Goal: Task Accomplishment & Management: Complete application form

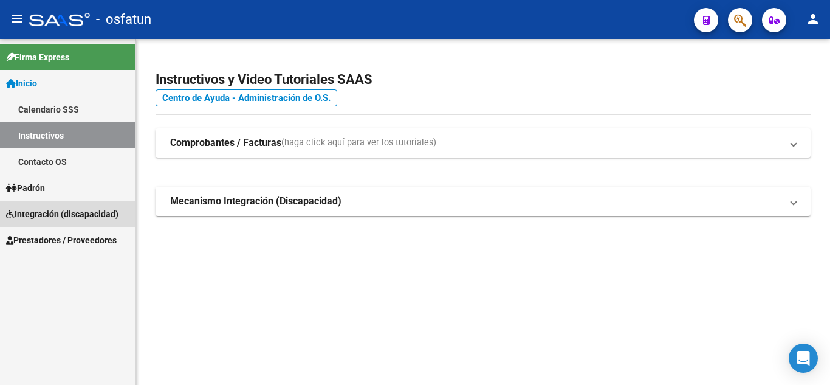
click at [50, 217] on span "Integración (discapacidad)" at bounding box center [62, 213] width 112 height 13
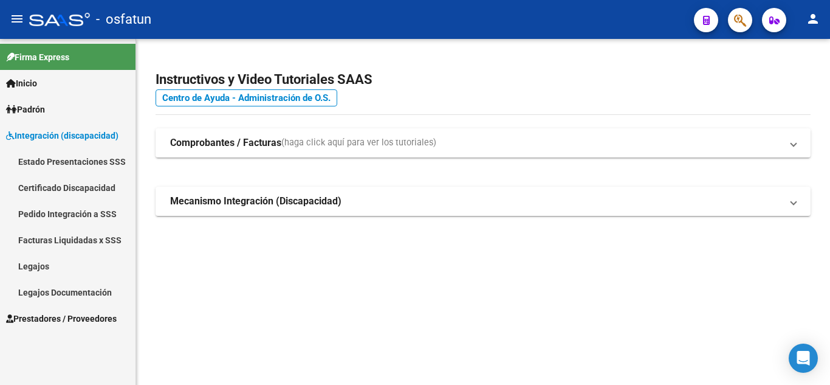
click at [56, 317] on span "Prestadores / Proveedores" at bounding box center [61, 318] width 111 height 13
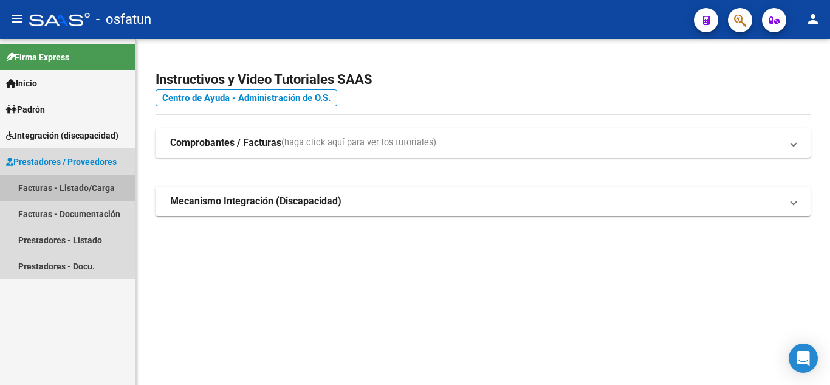
click at [41, 179] on link "Facturas - Listado/Carga" at bounding box center [68, 187] width 136 height 26
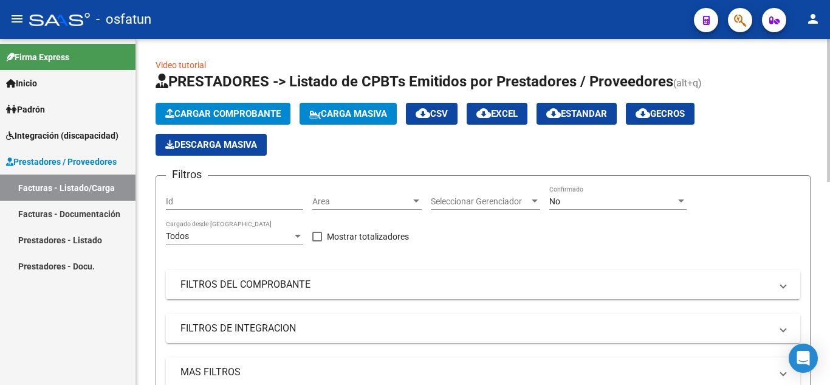
click at [267, 114] on span "Cargar Comprobante" at bounding box center [222, 113] width 115 height 11
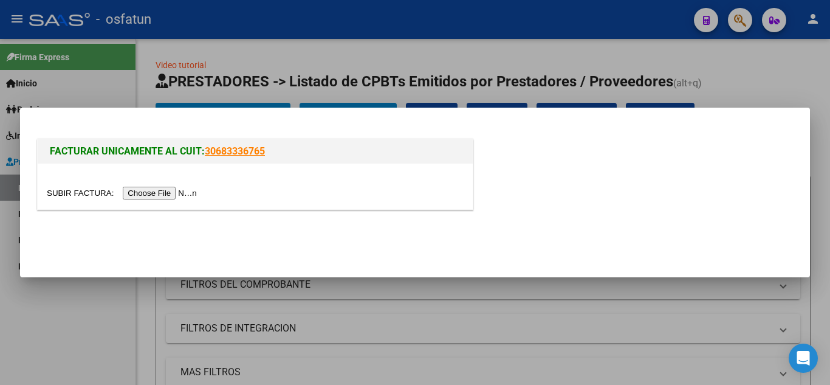
click at [154, 198] on input "file" at bounding box center [124, 193] width 154 height 13
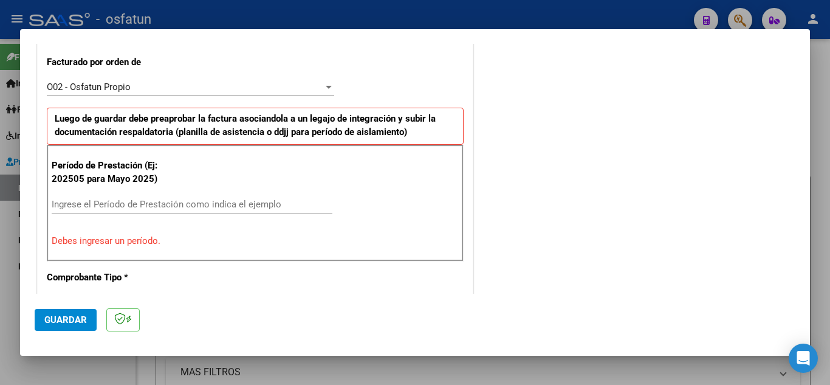
scroll to position [365, 0]
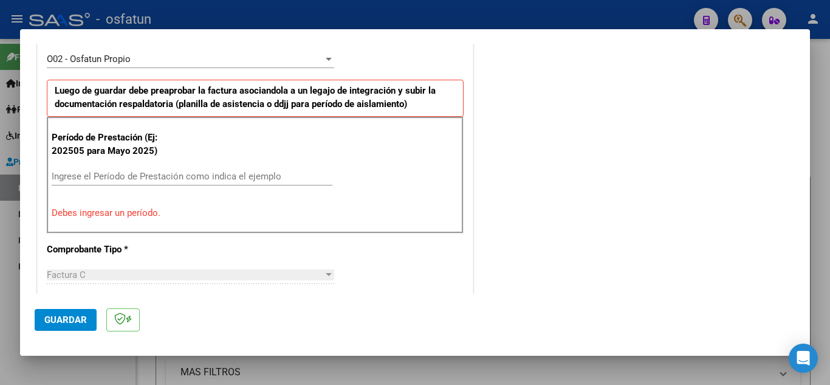
click at [111, 177] on input "Ingrese el Período de Prestación como indica el ejemplo" at bounding box center [192, 176] width 281 height 11
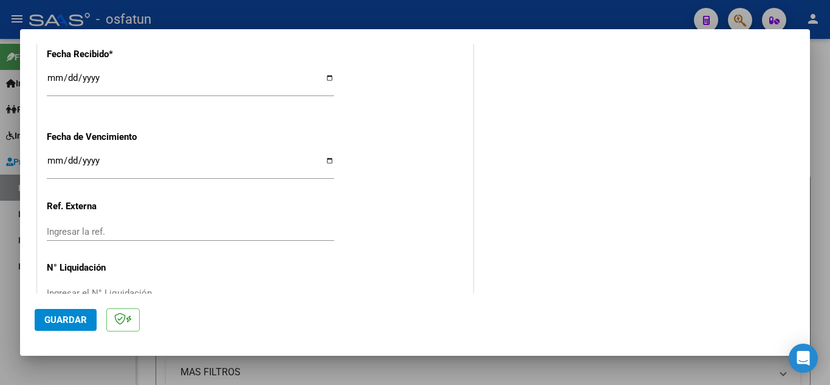
scroll to position [890, 0]
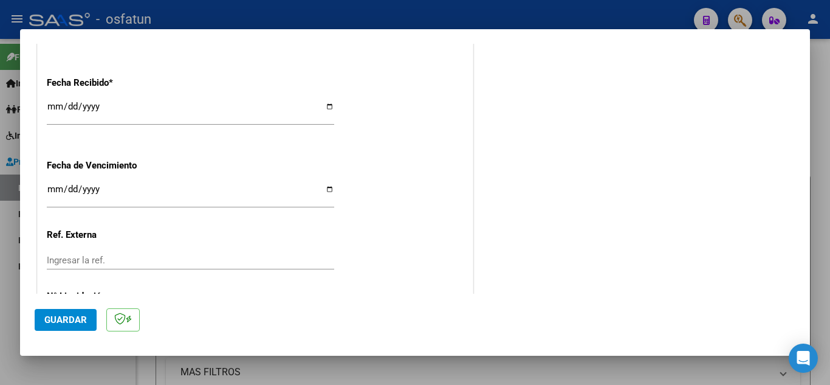
type input "202509"
click at [66, 317] on span "Guardar" at bounding box center [65, 319] width 43 height 11
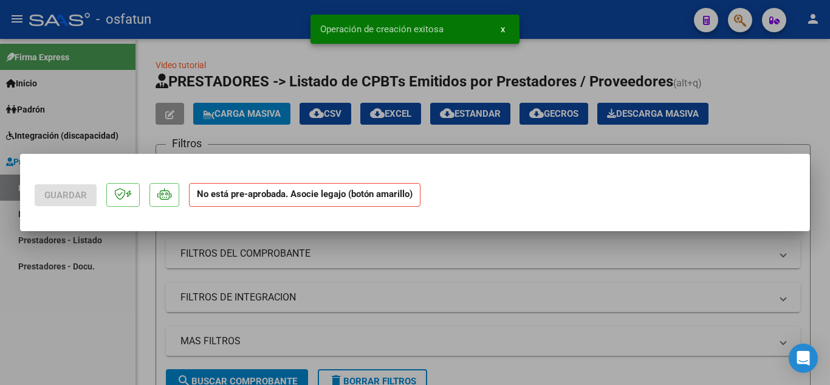
scroll to position [0, 0]
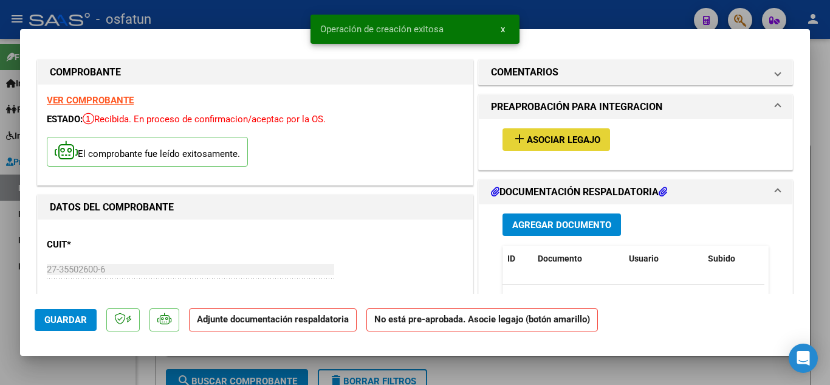
click at [559, 139] on span "Asociar Legajo" at bounding box center [564, 139] width 74 height 11
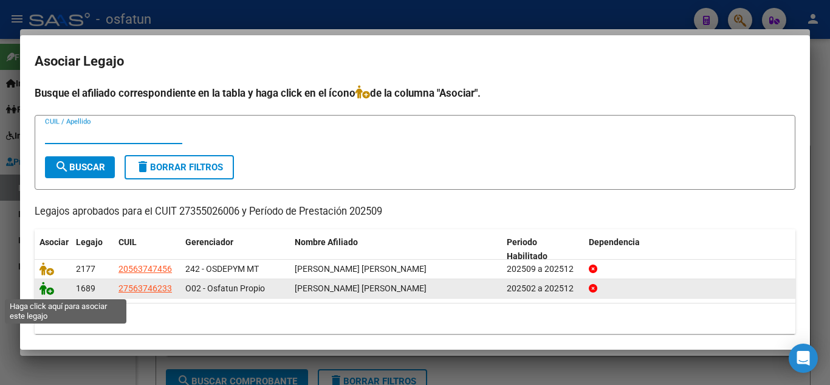
click at [47, 288] on icon at bounding box center [47, 287] width 15 height 13
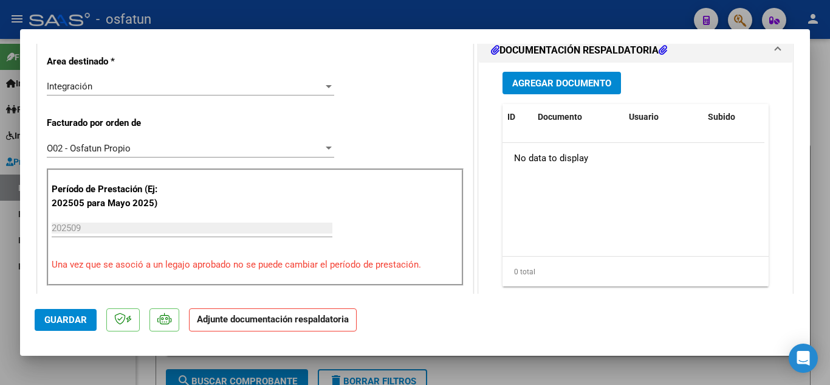
scroll to position [304, 0]
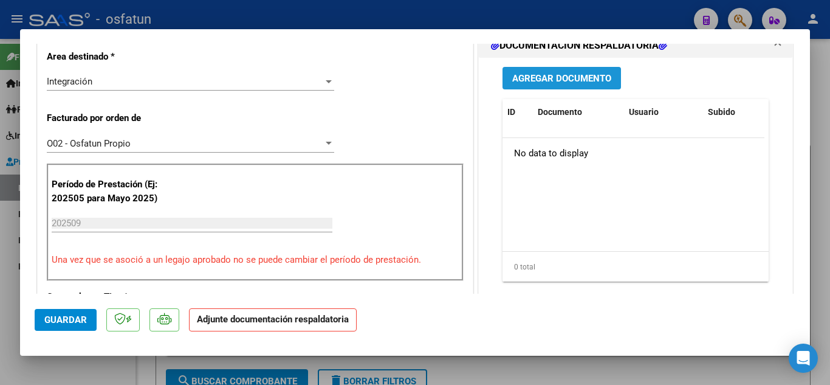
click at [582, 84] on span "Agregar Documento" at bounding box center [561, 78] width 99 height 11
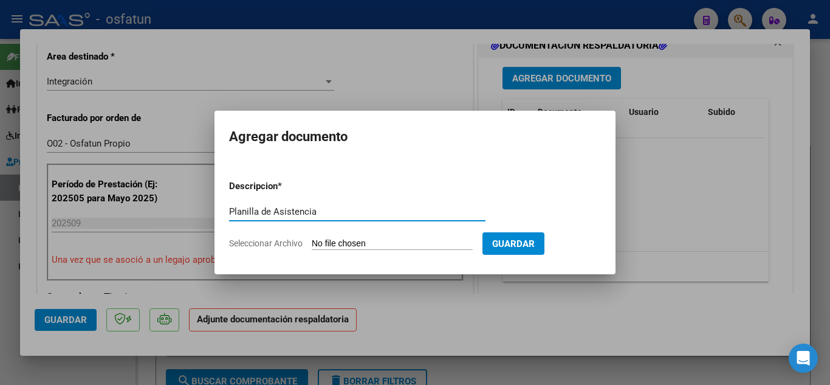
type input "Planilla de Asistencia"
click at [343, 238] on input "Seleccionar Archivo" at bounding box center [392, 244] width 161 height 12
type input "C:\fakepath\plla septiembre [PERSON_NAME].pdf"
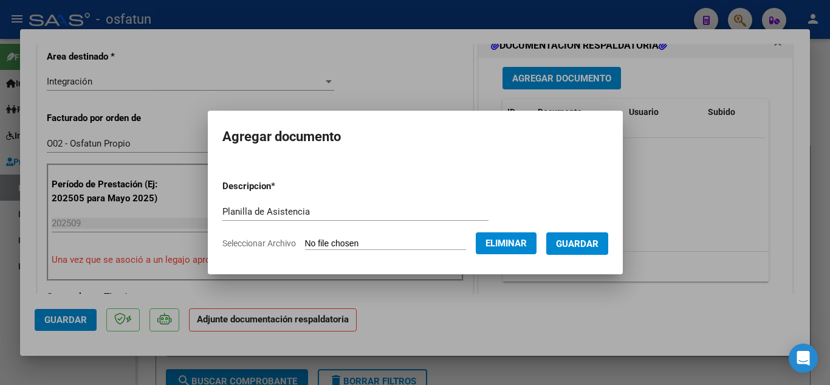
click at [579, 249] on span "Guardar" at bounding box center [577, 243] width 43 height 11
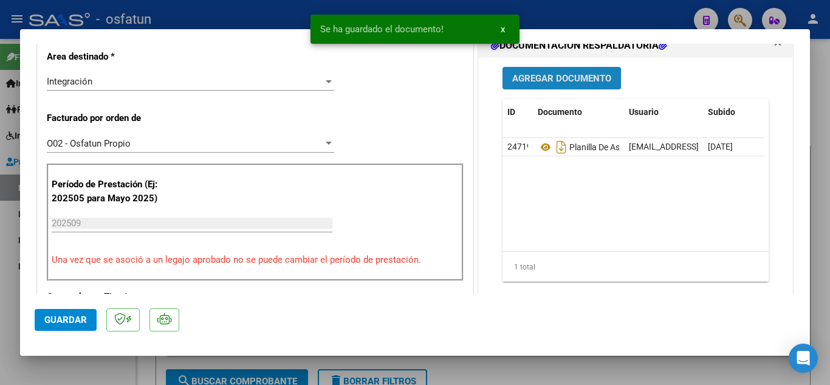
click at [563, 84] on span "Agregar Documento" at bounding box center [561, 78] width 99 height 11
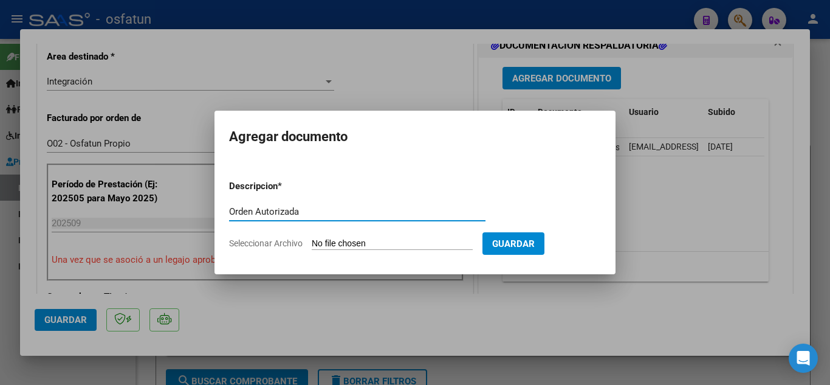
type input "Orden Autorizada"
click at [352, 238] on input "Seleccionar Archivo" at bounding box center [392, 244] width 161 height 12
type input "C:\fakepath\autorizacion [PERSON_NAME].pdf"
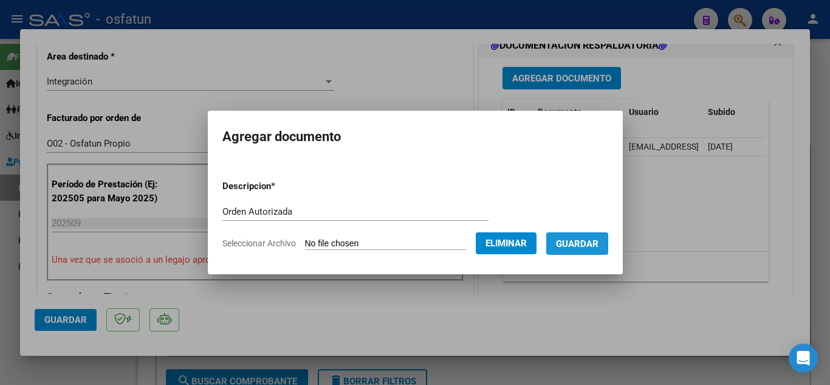
click at [594, 253] on button "Guardar" at bounding box center [577, 243] width 62 height 22
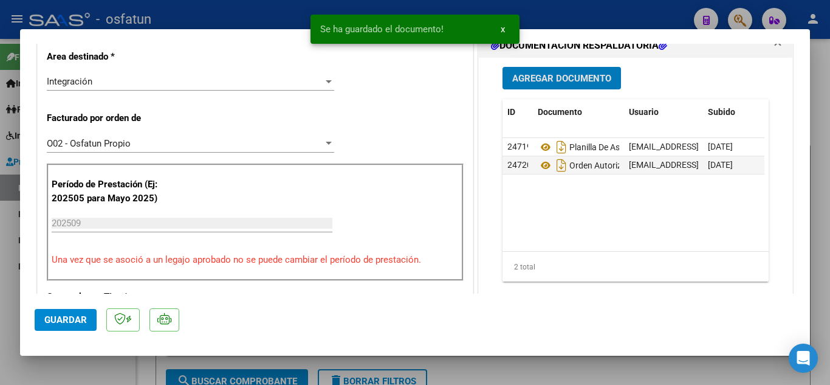
drag, startPoint x: 77, startPoint y: 332, endPoint x: 77, endPoint y: 325, distance: 6.7
click at [77, 331] on mat-dialog-actions "Guardar" at bounding box center [415, 318] width 761 height 48
click at [77, 325] on span "Guardar" at bounding box center [65, 319] width 43 height 11
click at [231, 24] on div at bounding box center [415, 192] width 830 height 385
type input "$ 0,00"
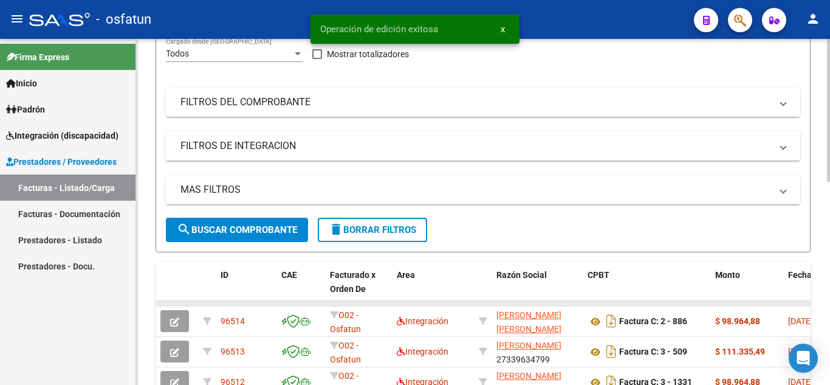
scroll to position [2, 0]
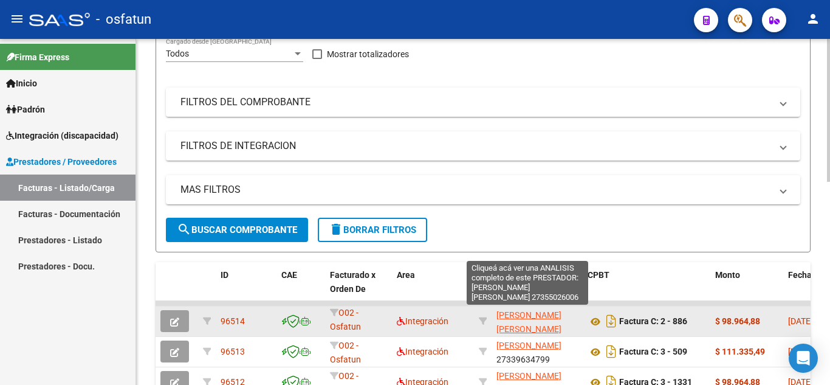
click at [518, 314] on span "[PERSON_NAME] [PERSON_NAME]" at bounding box center [528, 322] width 65 height 24
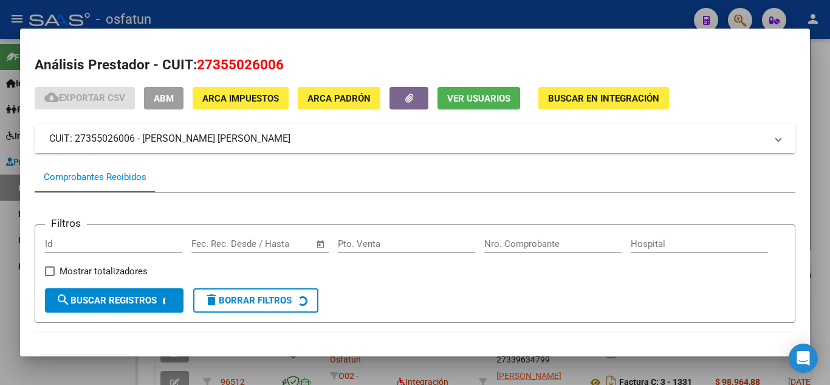
click at [593, 1] on div at bounding box center [415, 192] width 830 height 385
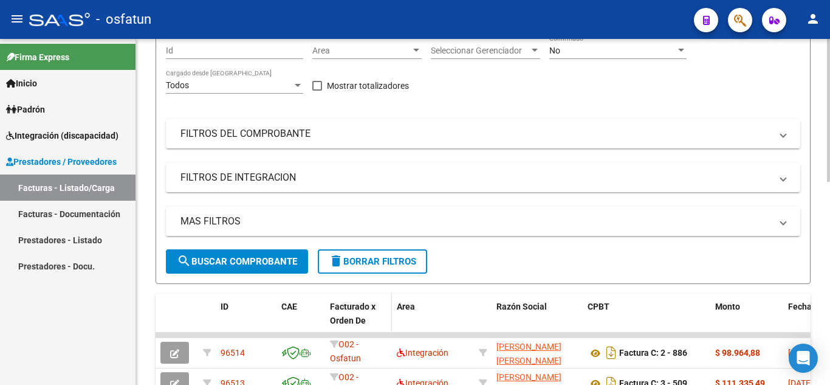
scroll to position [61, 0]
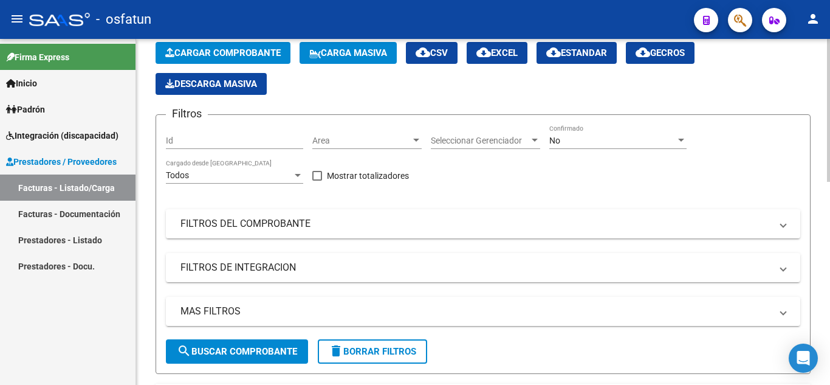
click at [253, 53] on span "Cargar Comprobante" at bounding box center [222, 52] width 115 height 11
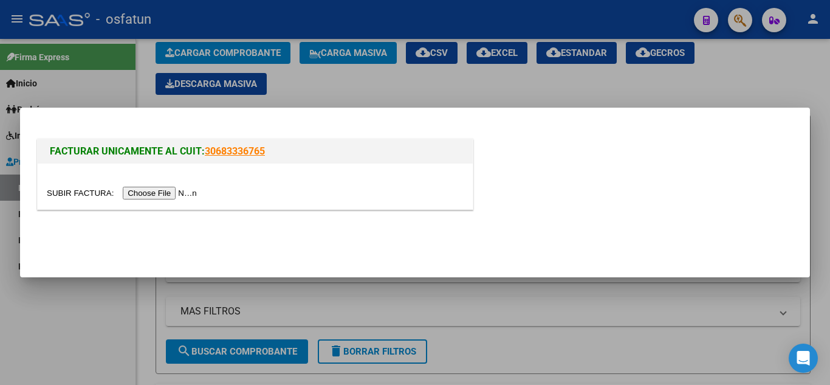
click at [180, 197] on input "file" at bounding box center [124, 193] width 154 height 13
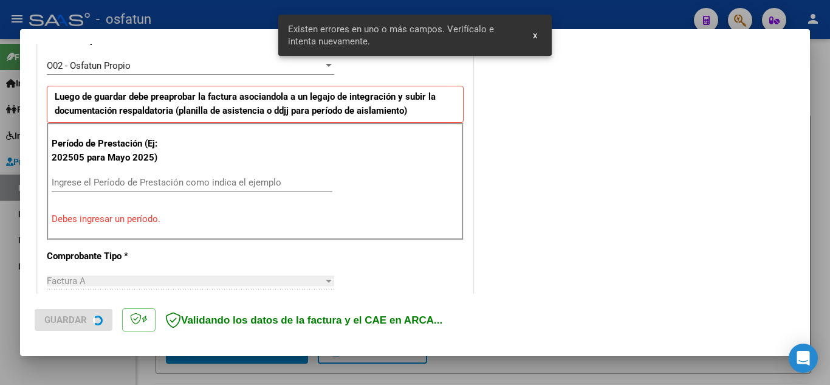
scroll to position [359, 0]
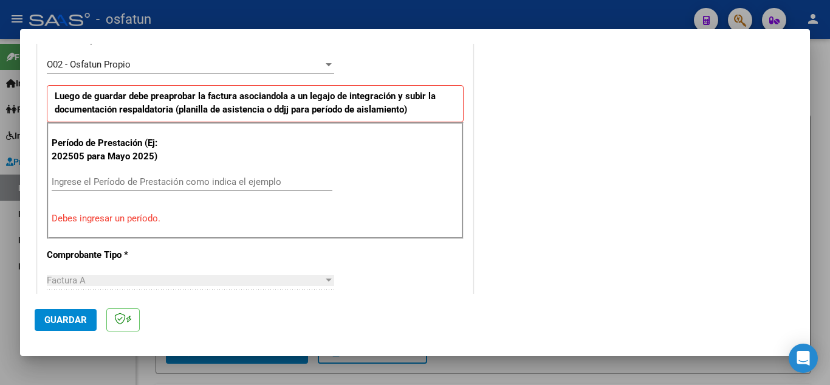
click at [204, 183] on input "Ingrese el Período de Prestación como indica el ejemplo" at bounding box center [192, 181] width 281 height 11
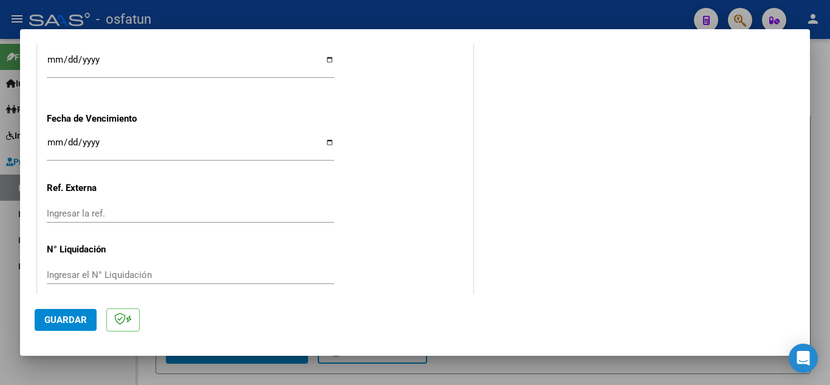
scroll to position [950, 0]
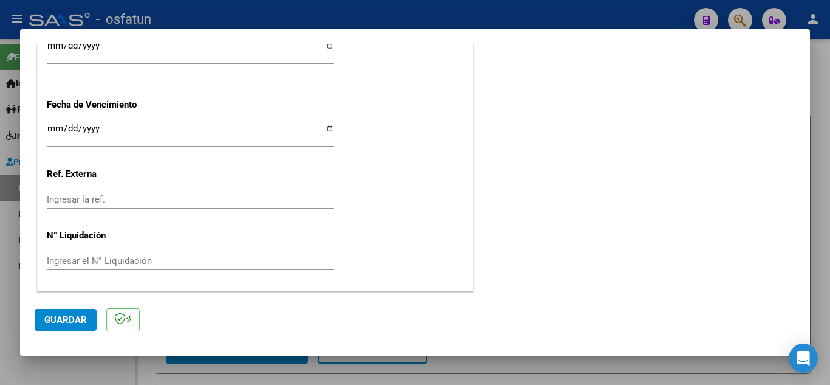
type input "202509"
click at [46, 317] on span "Guardar" at bounding box center [65, 319] width 43 height 11
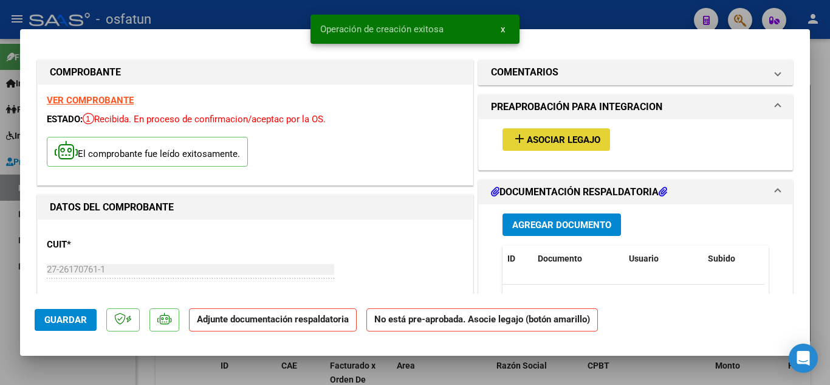
click at [596, 137] on button "add Asociar Legajo" at bounding box center [557, 139] width 108 height 22
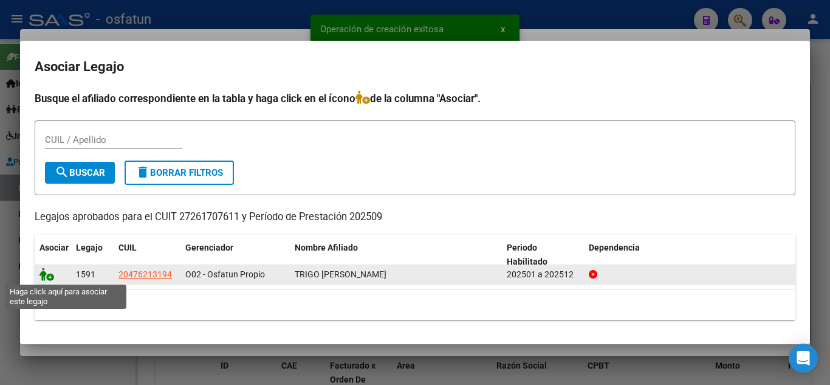
click at [43, 271] on icon at bounding box center [47, 273] width 15 height 13
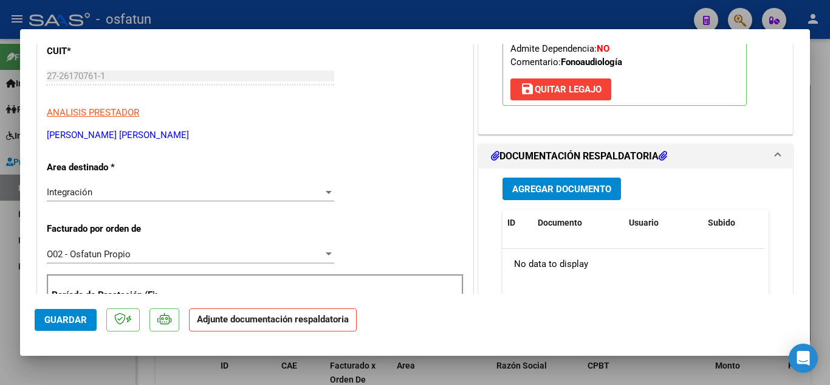
scroll to position [182, 0]
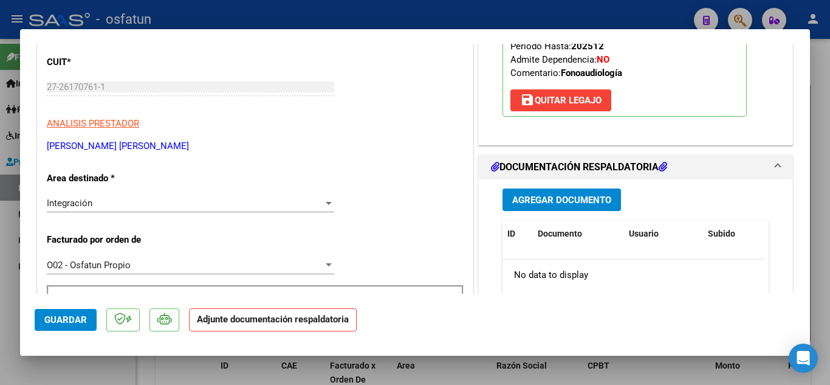
click at [578, 195] on span "Agregar Documento" at bounding box center [561, 199] width 99 height 11
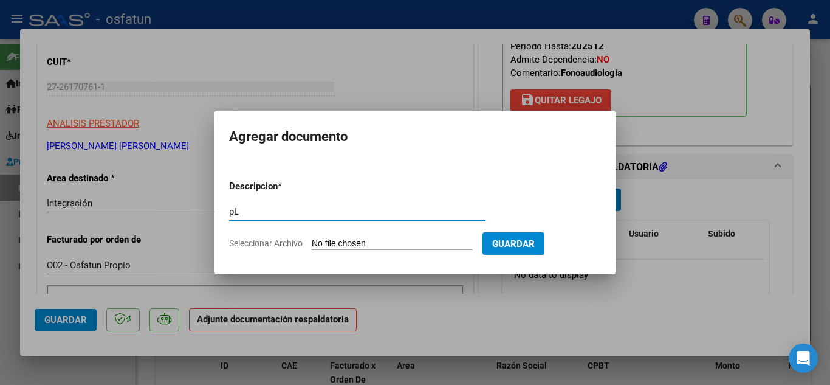
type input "p"
type input "Planilla de Asistencia y orden autorizada"
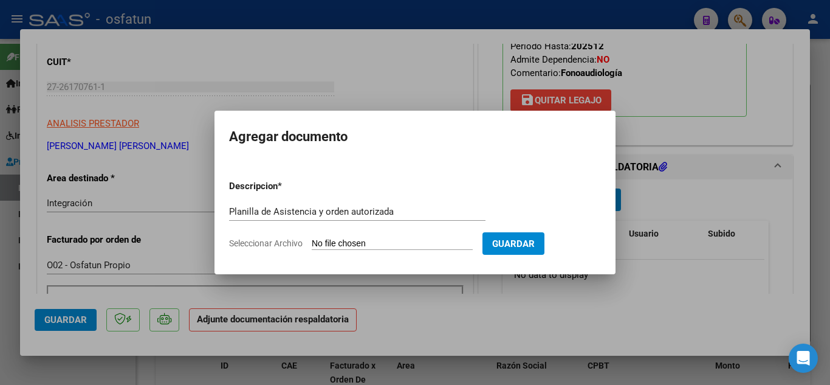
click at [348, 251] on form "Descripcion * Planilla de Asistencia y orden autorizada Escriba aquí una descri…" at bounding box center [415, 214] width 372 height 89
click at [346, 243] on input "Seleccionar Archivo" at bounding box center [392, 244] width 161 height 12
type input "C:\fakepath\FICHA DE ASISTENCIA.pdf"
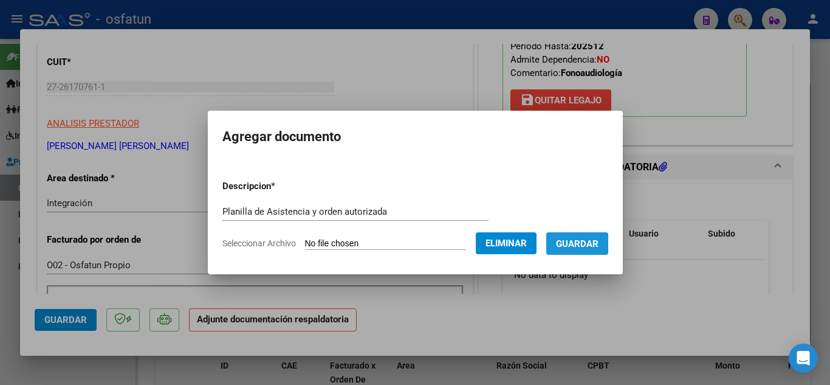
click at [580, 247] on span "Guardar" at bounding box center [577, 243] width 43 height 11
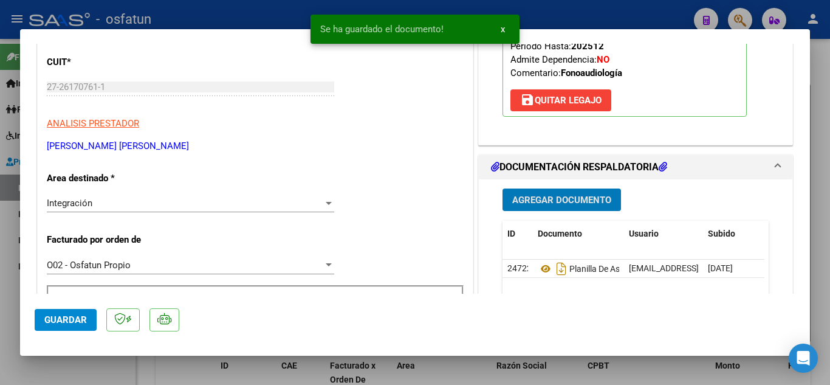
click at [45, 317] on span "Guardar" at bounding box center [65, 319] width 43 height 11
click at [206, 20] on div at bounding box center [415, 192] width 830 height 385
type input "$ 0,00"
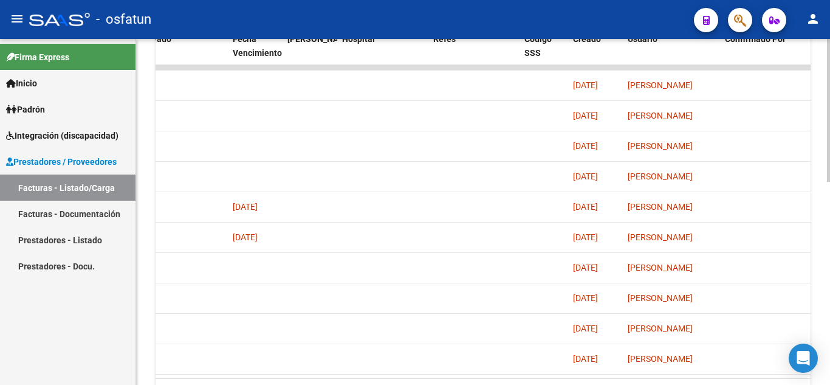
scroll to position [491, 0]
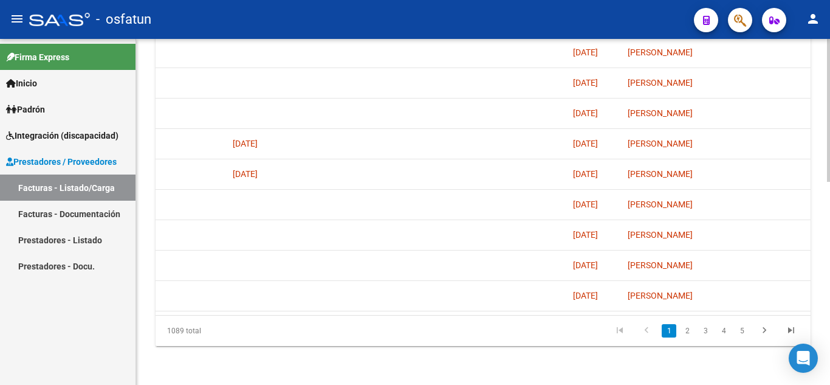
drag, startPoint x: 662, startPoint y: 315, endPoint x: 647, endPoint y: 312, distance: 15.5
click at [642, 313] on div "ID CAE Facturado x Orden De Area Razón Social CPBT Monto Fecha Cpbt Días desde …" at bounding box center [483, 154] width 655 height 383
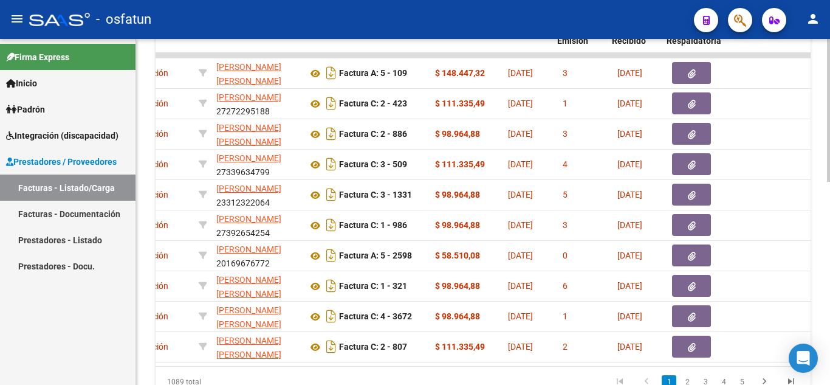
scroll to position [0, 289]
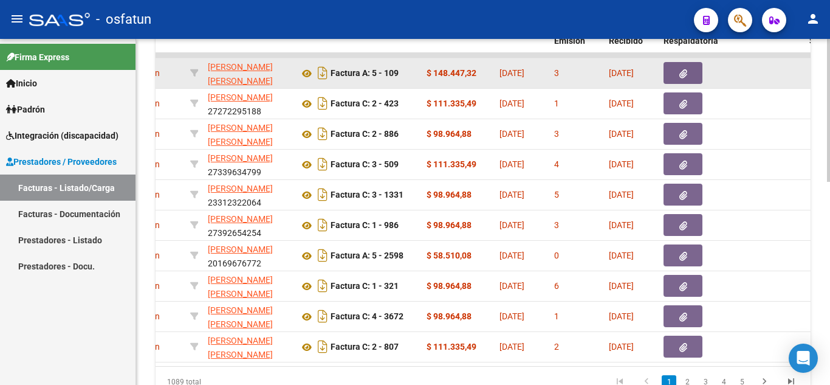
click at [675, 75] on button "button" at bounding box center [683, 73] width 39 height 22
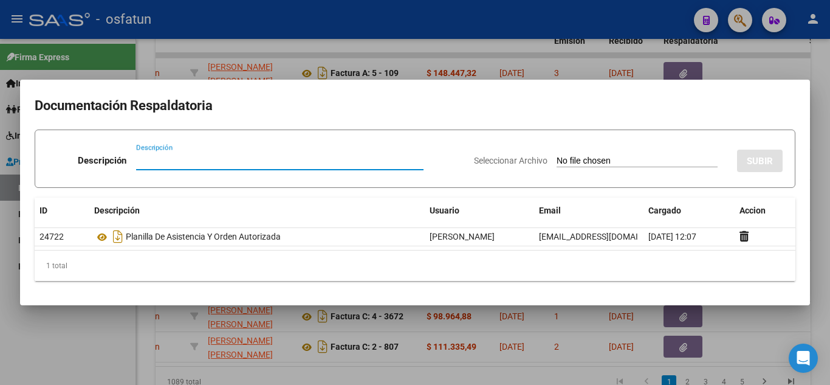
click at [751, 69] on div at bounding box center [415, 192] width 830 height 385
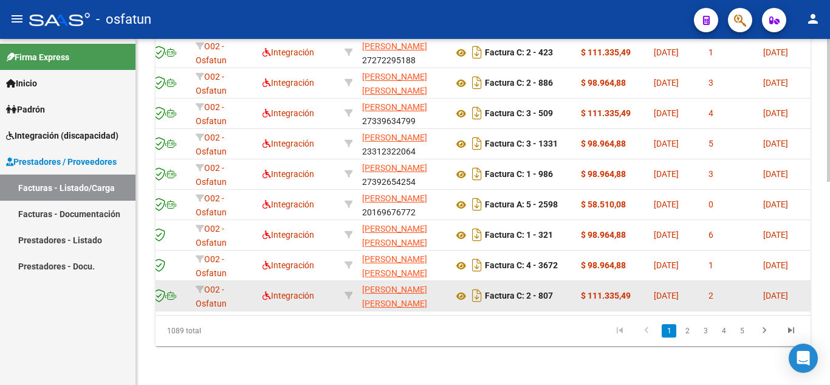
scroll to position [0, 0]
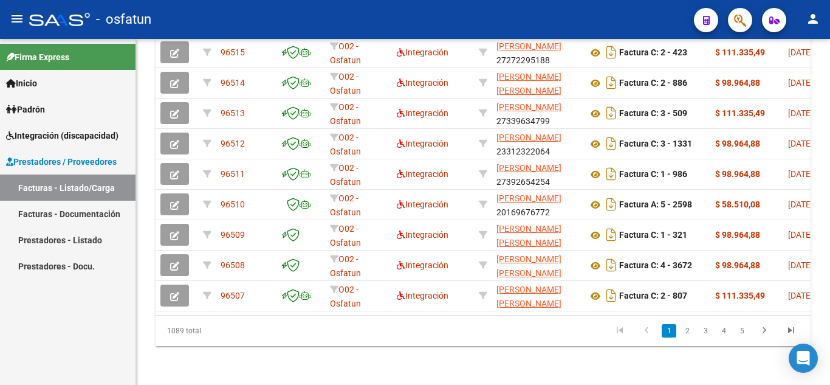
click at [259, 11] on div "- osfatun" at bounding box center [356, 19] width 655 height 27
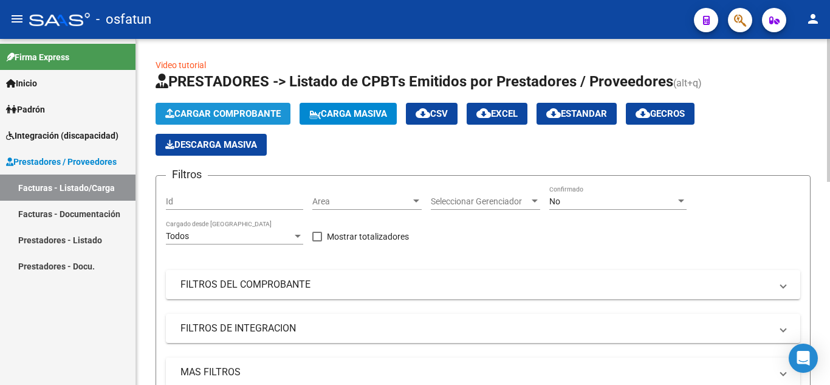
click at [194, 109] on span "Cargar Comprobante" at bounding box center [222, 113] width 115 height 11
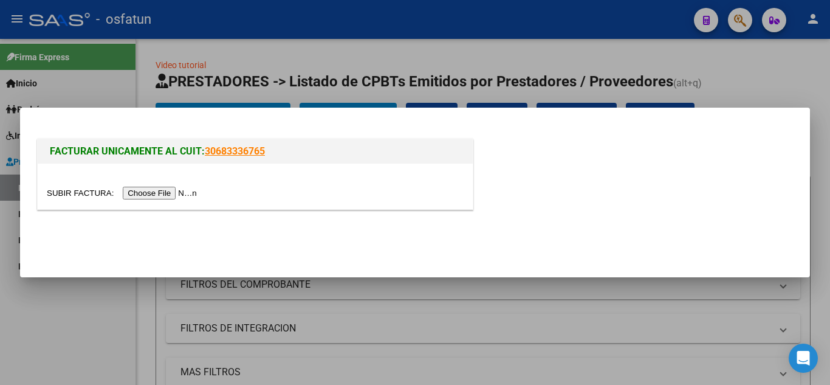
click at [174, 201] on div at bounding box center [255, 186] width 435 height 46
click at [176, 195] on input "file" at bounding box center [124, 193] width 154 height 13
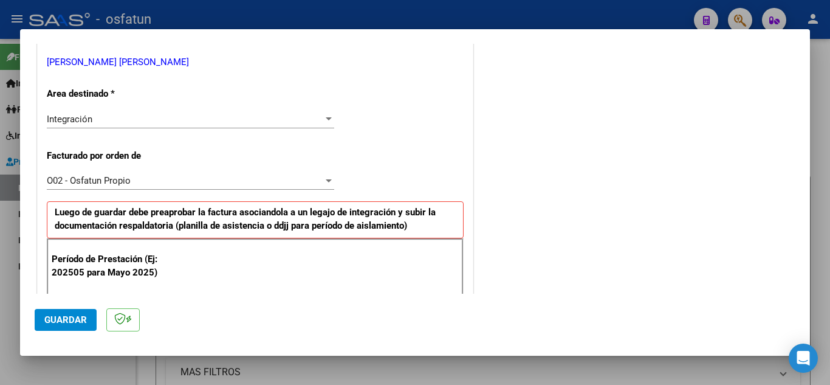
scroll to position [365, 0]
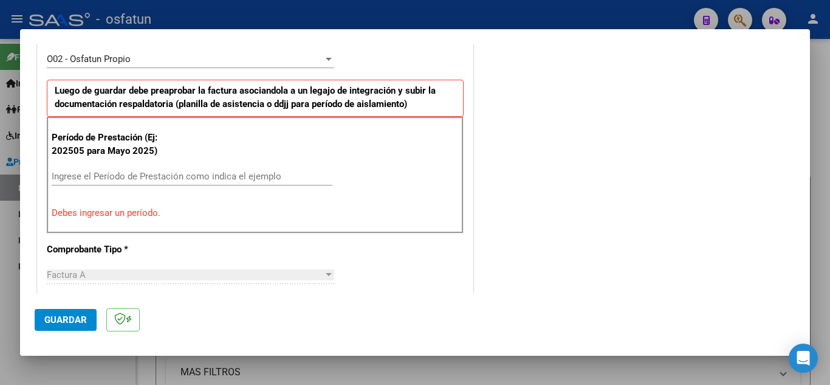
drag, startPoint x: 156, startPoint y: 185, endPoint x: 163, endPoint y: 171, distance: 15.8
click at [156, 185] on div "Ingrese el Período de Prestación como indica el ejemplo" at bounding box center [192, 182] width 281 height 30
click at [163, 171] on input "Ingrese el Período de Prestación como indica el ejemplo" at bounding box center [192, 176] width 281 height 11
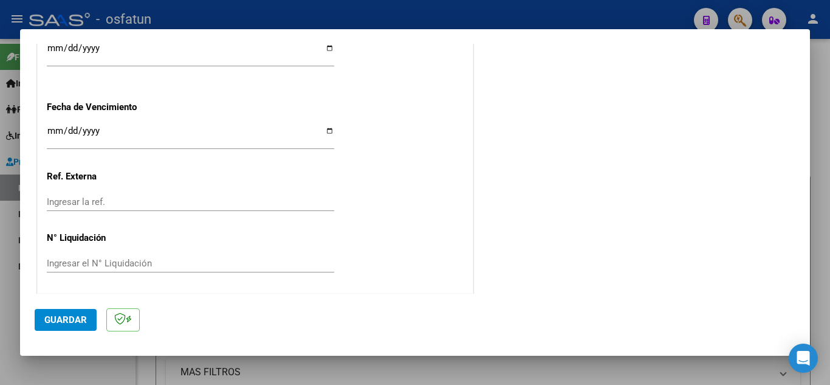
scroll to position [950, 0]
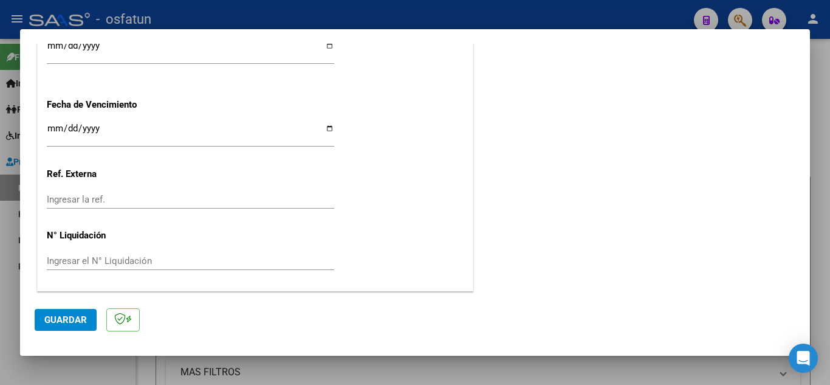
type input "202509"
click at [73, 321] on span "Guardar" at bounding box center [65, 319] width 43 height 11
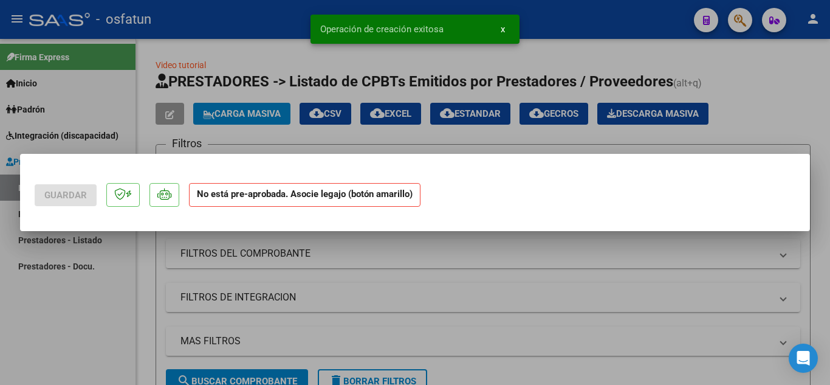
scroll to position [0, 0]
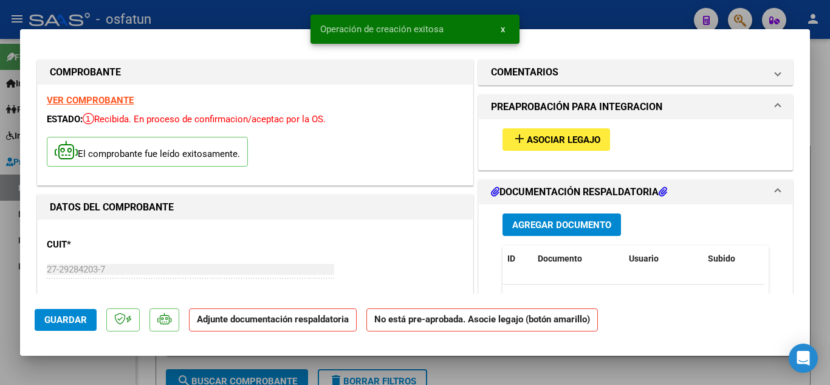
click at [565, 135] on span "Asociar Legajo" at bounding box center [564, 139] width 74 height 11
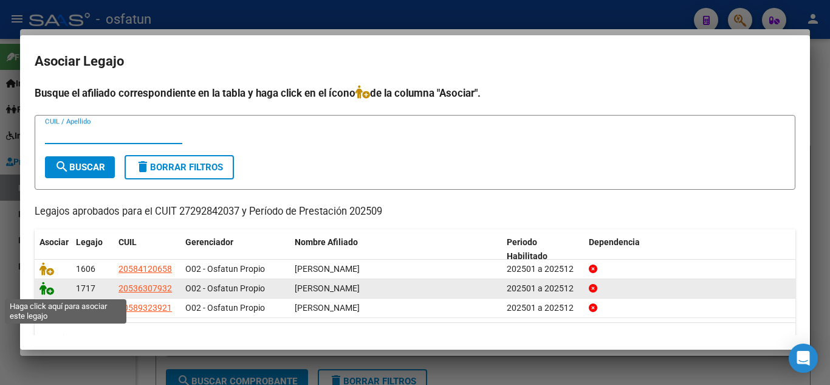
click at [45, 290] on icon at bounding box center [47, 287] width 15 height 13
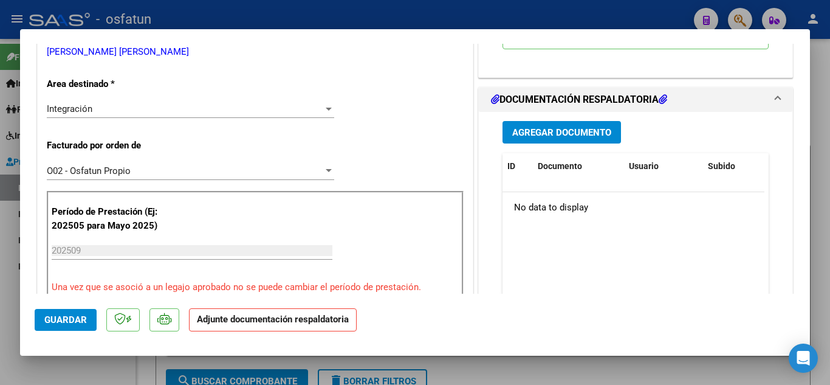
scroll to position [304, 0]
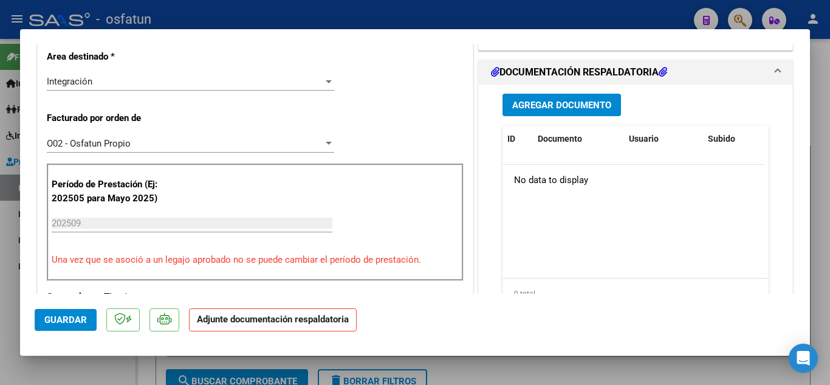
click at [568, 106] on span "Agregar Documento" at bounding box center [561, 105] width 99 height 11
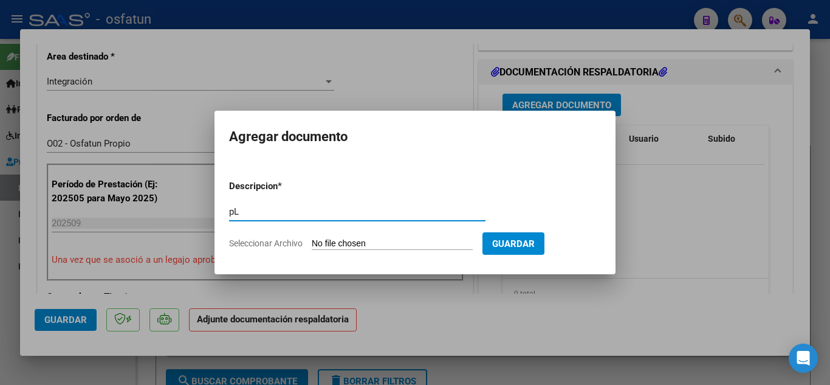
type input "p"
type input "Planilla de Asistencia"
click at [415, 247] on input "Seleccionar Archivo" at bounding box center [392, 244] width 161 height 12
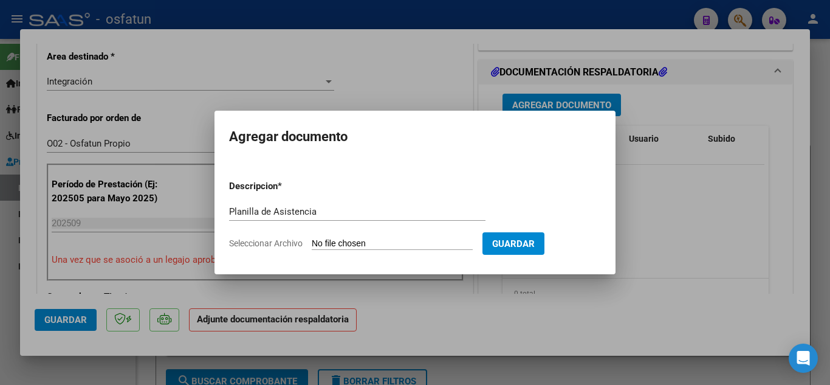
type input "C:\fakepath\[PERSON_NAME].pdf"
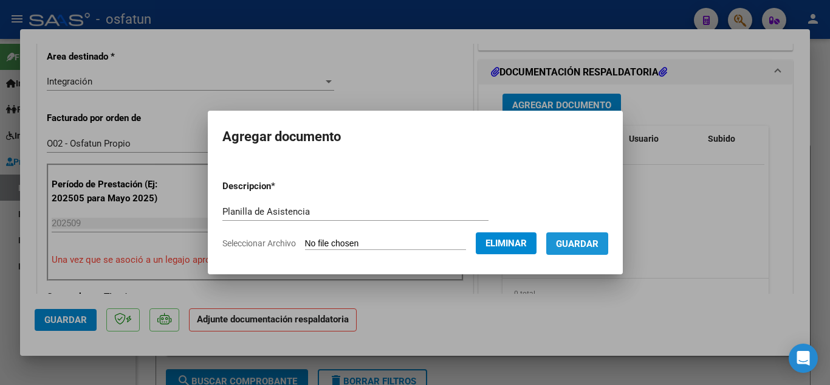
click at [599, 244] on span "Guardar" at bounding box center [577, 243] width 43 height 11
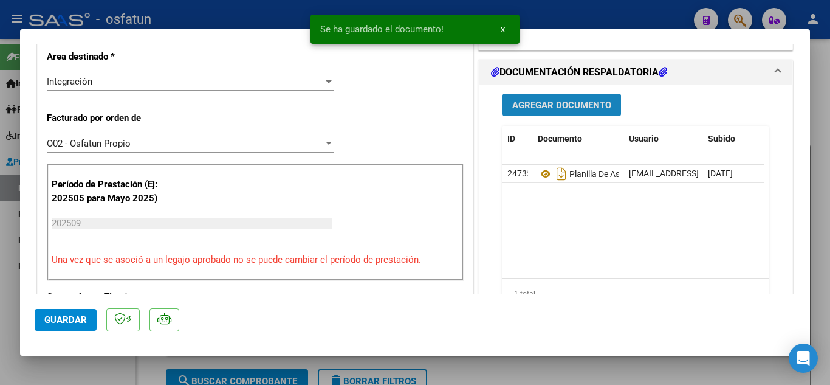
click at [549, 104] on span "Agregar Documento" at bounding box center [561, 105] width 99 height 11
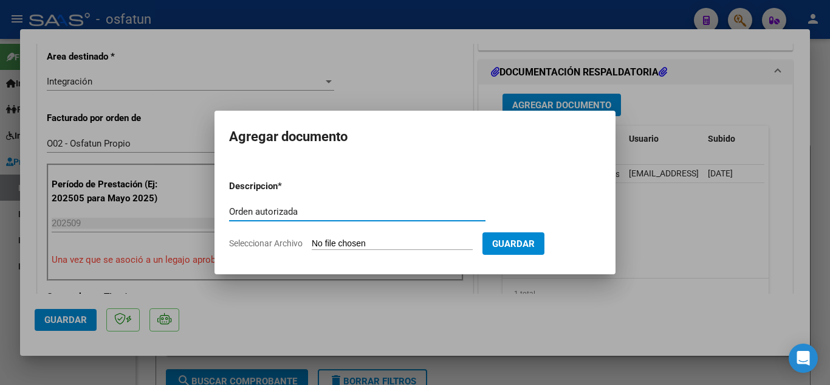
type input "Orden autorizada"
click at [356, 249] on form "Descripcion * Orden autorizada Escriba aquí una descripcion Seleccionar Archivo…" at bounding box center [415, 214] width 372 height 89
click at [356, 242] on input "Seleccionar Archivo" at bounding box center [392, 244] width 161 height 12
type input "C:\fakepath\[PERSON_NAME] SAIE AUT.pdf"
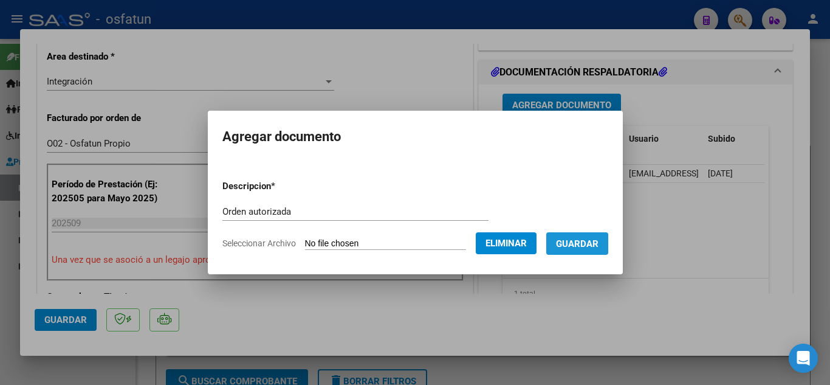
click at [590, 246] on span "Guardar" at bounding box center [577, 243] width 43 height 11
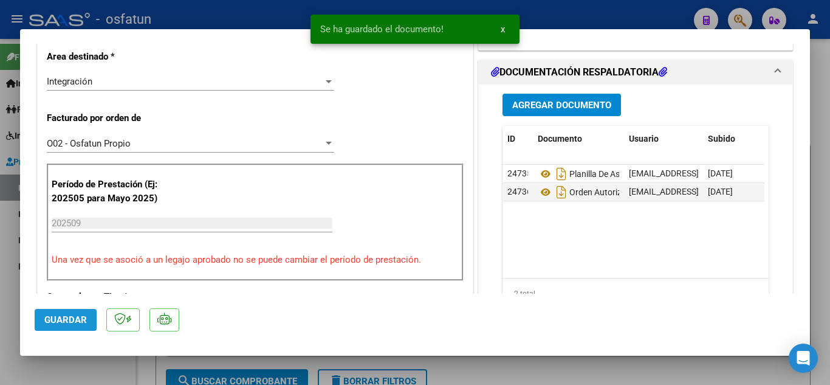
drag, startPoint x: 66, startPoint y: 311, endPoint x: 126, endPoint y: 287, distance: 65.2
click at [66, 310] on button "Guardar" at bounding box center [66, 320] width 62 height 22
click at [243, 16] on div at bounding box center [415, 192] width 830 height 385
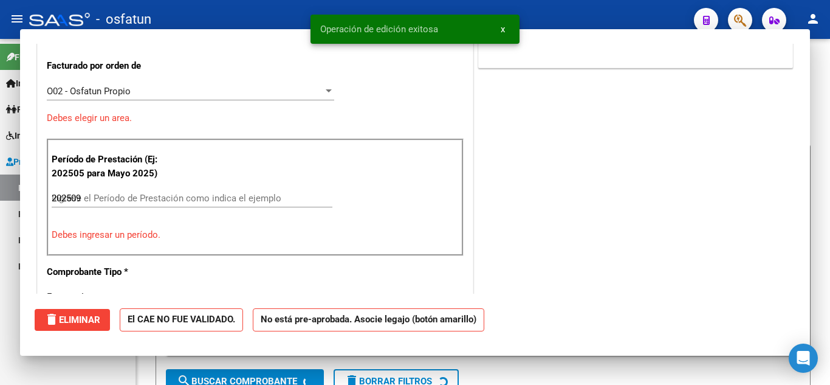
type input "$ 0,00"
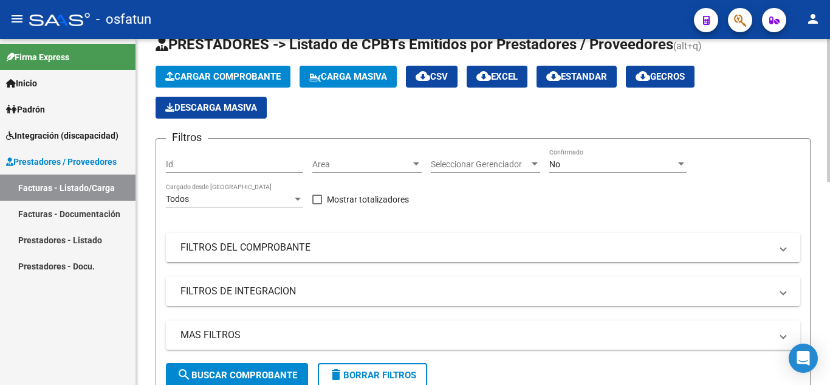
scroll to position [0, 0]
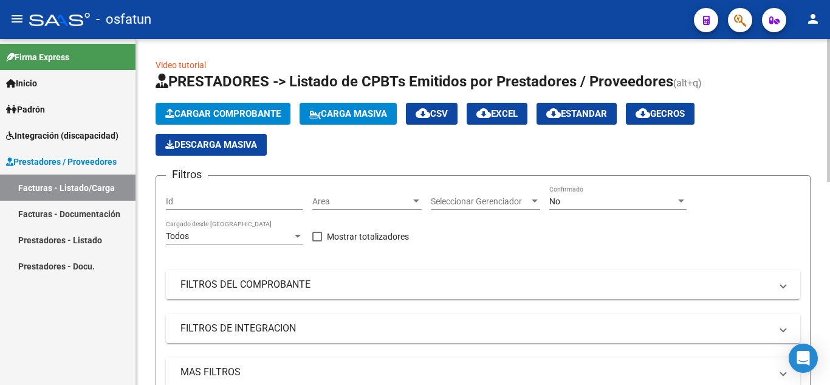
click at [199, 109] on span "Cargar Comprobante" at bounding box center [222, 113] width 115 height 11
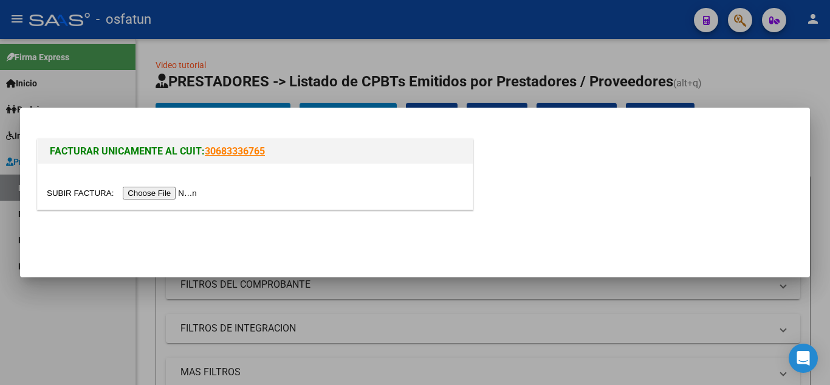
click at [160, 192] on input "file" at bounding box center [124, 193] width 154 height 13
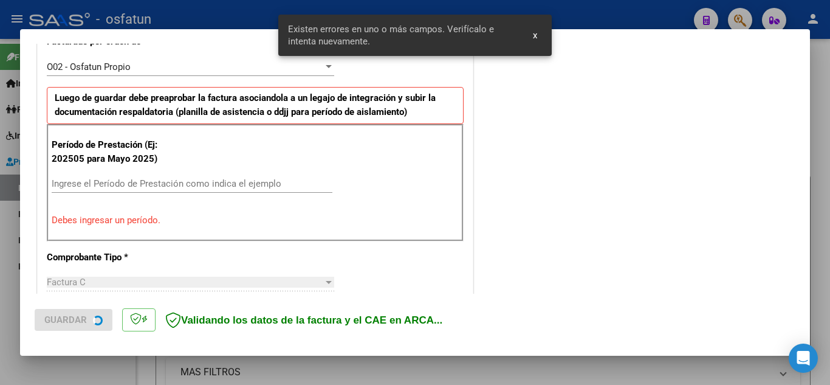
scroll to position [359, 0]
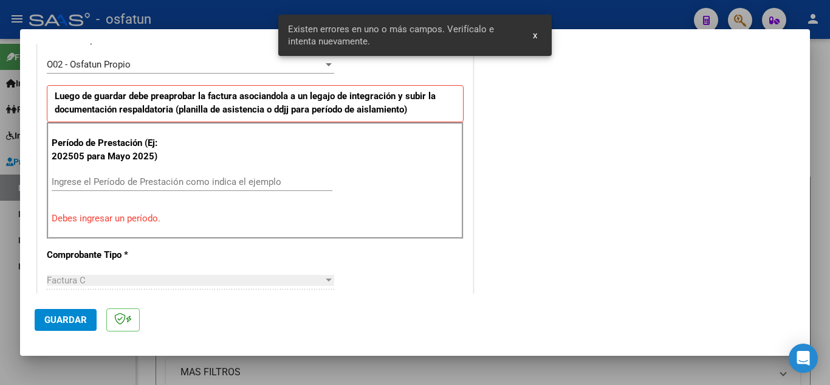
click at [151, 188] on div "Ingrese el Período de Prestación como indica el ejemplo" at bounding box center [192, 182] width 281 height 18
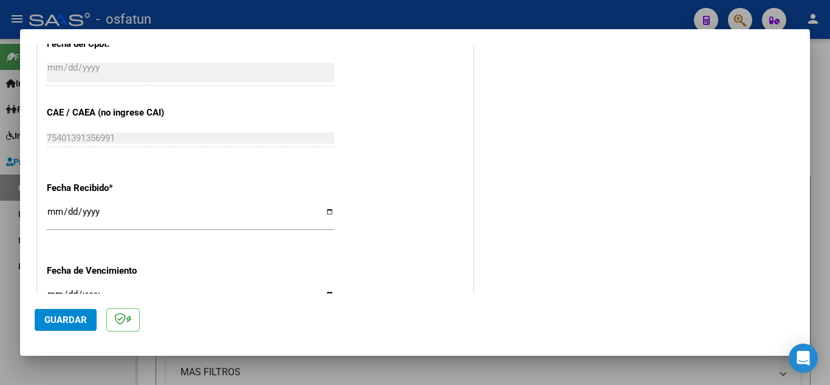
scroll to position [950, 0]
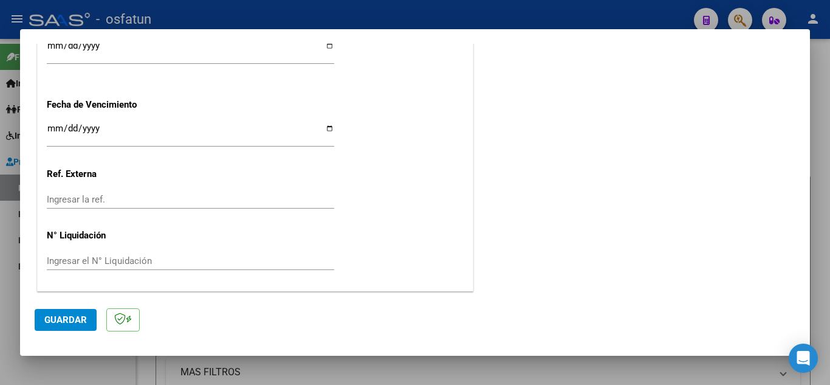
type input "202509"
click at [72, 317] on span "Guardar" at bounding box center [65, 319] width 43 height 11
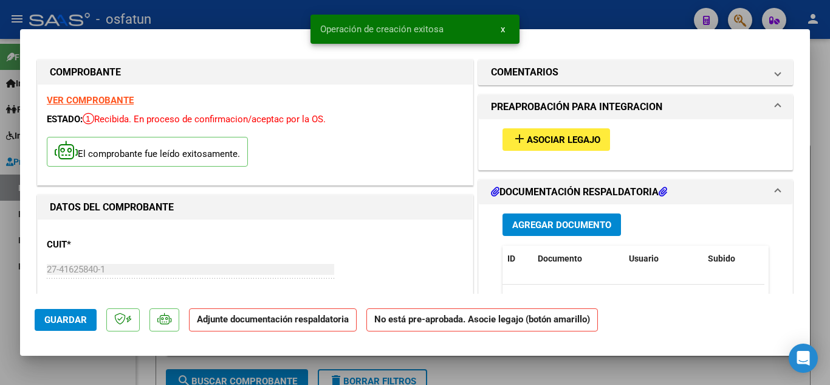
click at [575, 146] on button "add Asociar Legajo" at bounding box center [557, 139] width 108 height 22
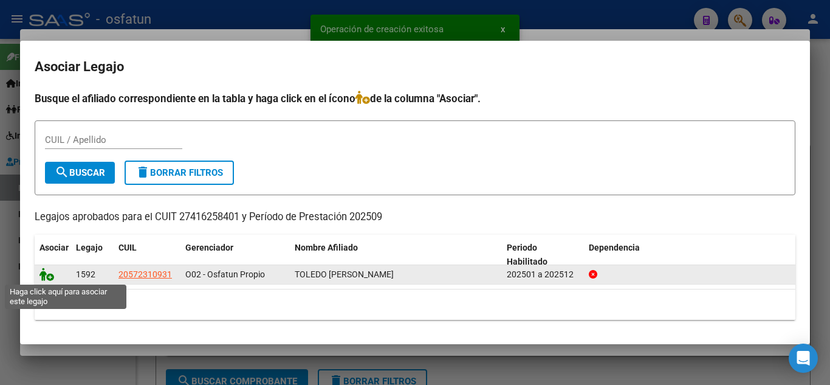
click at [45, 275] on icon at bounding box center [47, 273] width 15 height 13
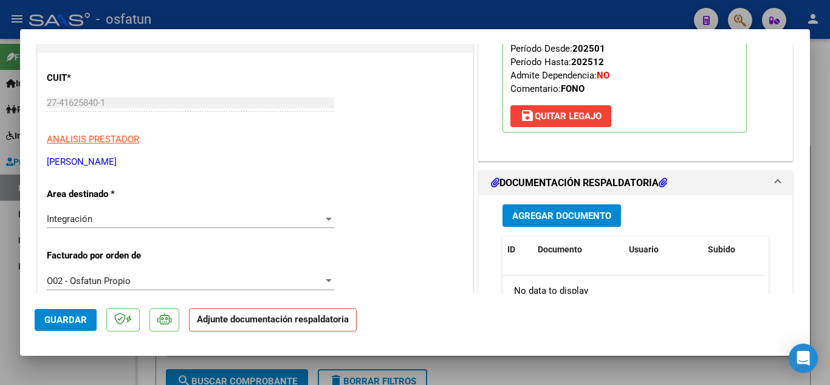
scroll to position [304, 0]
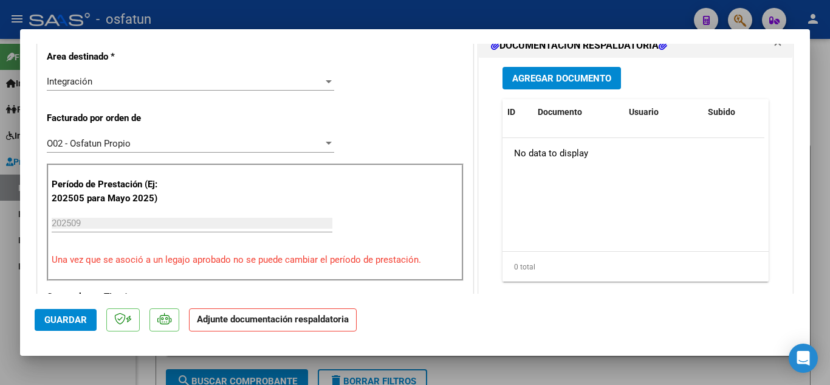
click at [552, 80] on span "Agregar Documento" at bounding box center [561, 78] width 99 height 11
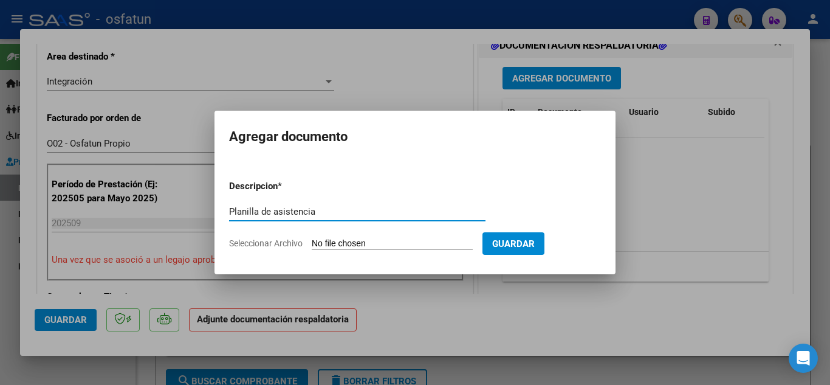
type input "Planilla de asistencia"
click at [409, 236] on form "Descripcion * Planilla de asistencia Escriba aquí una descripcion Seleccionar A…" at bounding box center [415, 214] width 372 height 89
click at [409, 241] on input "Seleccionar Archivo" at bounding box center [392, 244] width 161 height 12
type input "C:\fakepath\Asistencia [GEOGRAPHIC_DATA] septiembre.pdf"
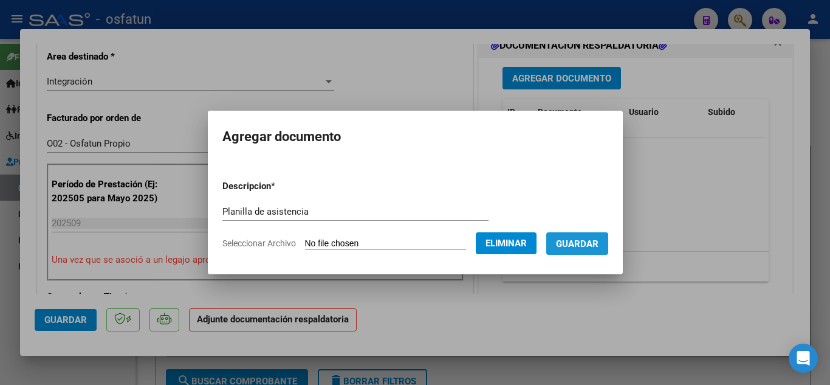
click at [587, 248] on span "Guardar" at bounding box center [577, 243] width 43 height 11
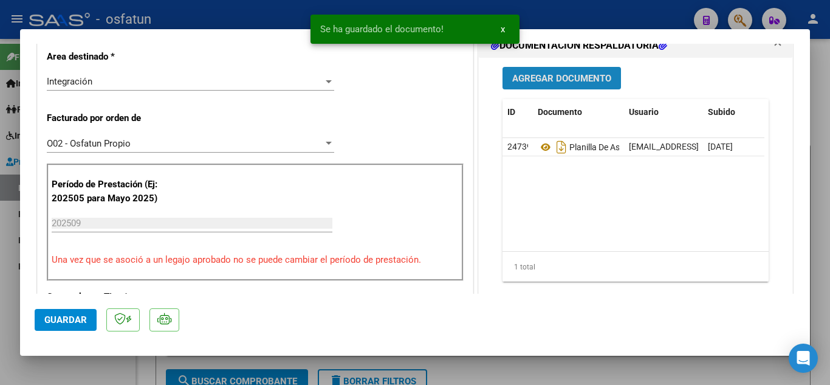
click at [565, 84] on button "Agregar Documento" at bounding box center [562, 78] width 119 height 22
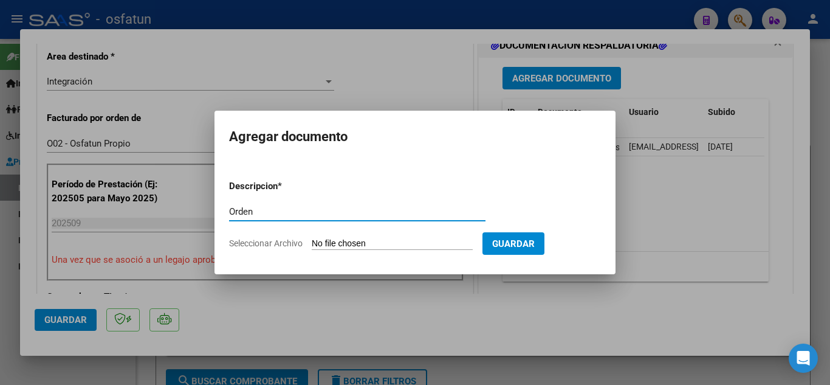
type input "Orden"
click at [385, 238] on input "Seleccionar Archivo" at bounding box center [392, 244] width 161 height 12
type input "C:\fakepath\Autorización Toledo (1).pdf"
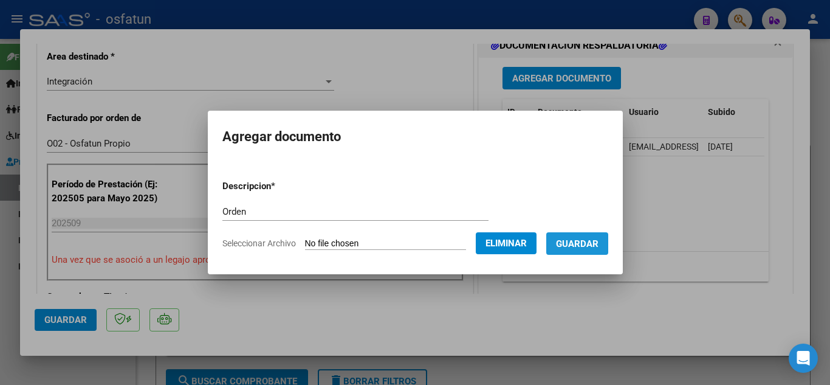
click at [591, 246] on span "Guardar" at bounding box center [577, 243] width 43 height 11
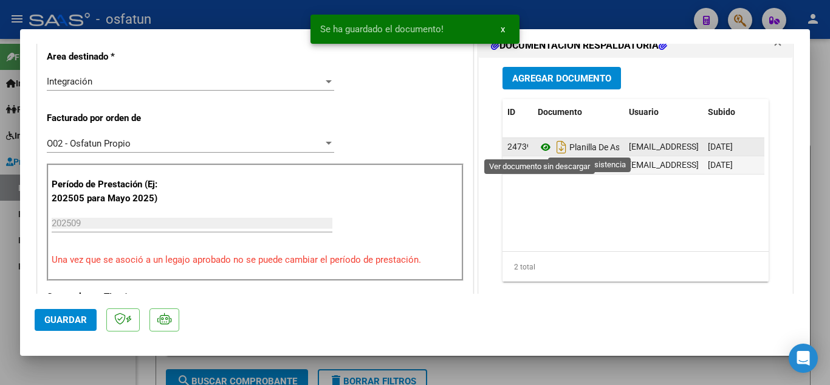
click at [540, 146] on icon at bounding box center [546, 147] width 16 height 15
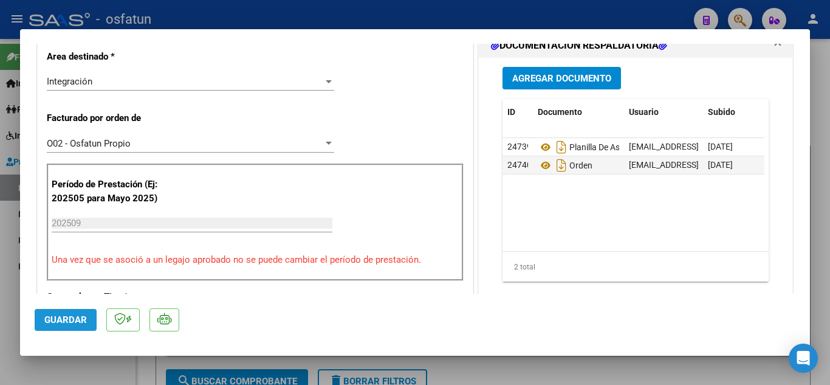
click at [63, 320] on span "Guardar" at bounding box center [65, 319] width 43 height 11
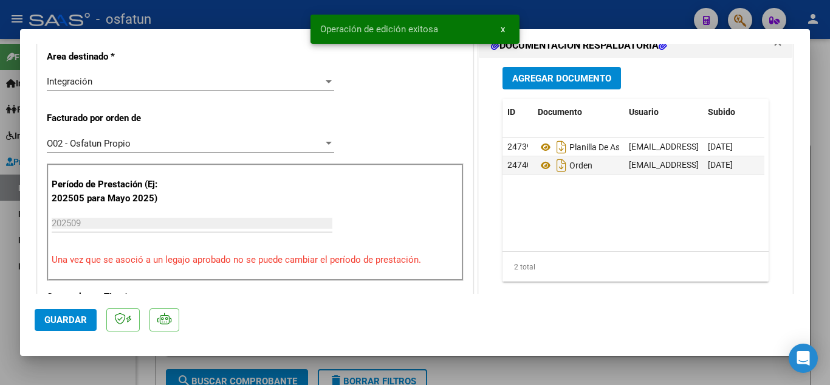
click at [298, 12] on div "Operación de edición exitosa x" at bounding box center [415, 29] width 238 height 58
click at [235, 9] on div at bounding box center [415, 192] width 830 height 385
type input "$ 0,00"
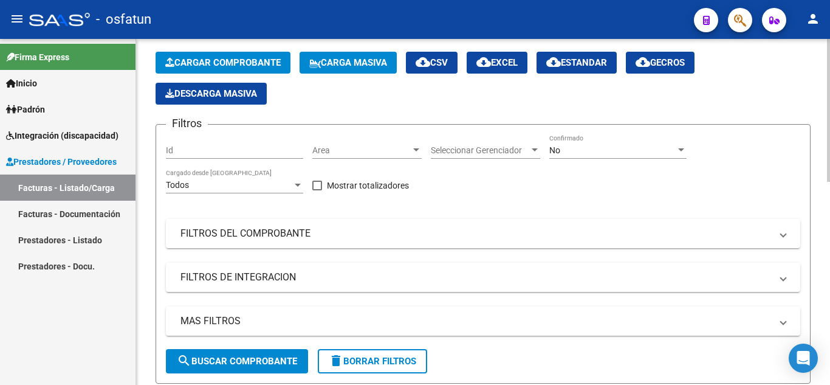
scroll to position [0, 0]
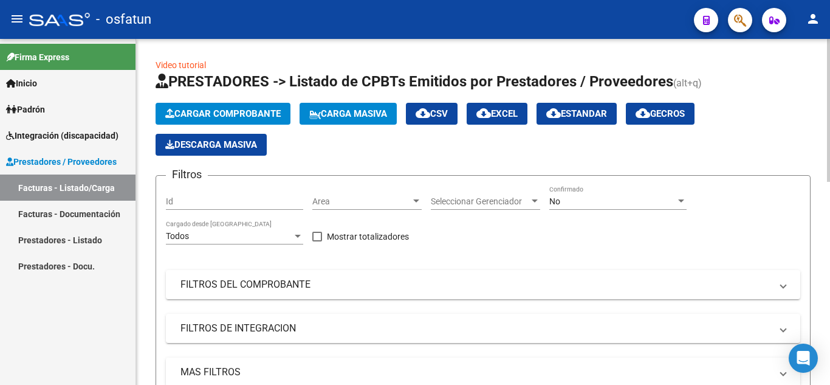
click at [207, 110] on span "Cargar Comprobante" at bounding box center [222, 113] width 115 height 11
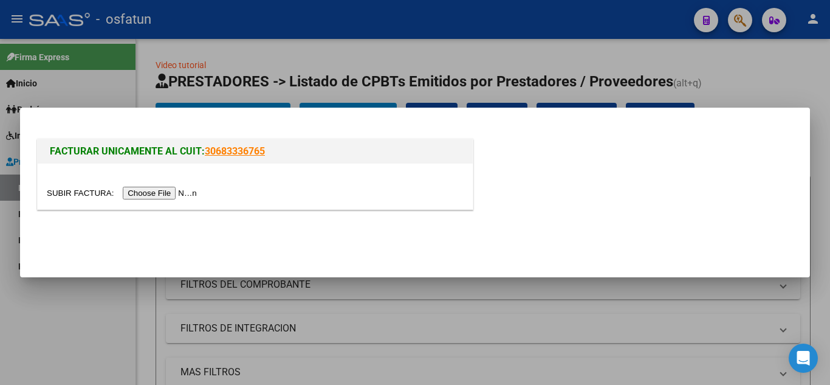
click at [180, 192] on input "file" at bounding box center [124, 193] width 154 height 13
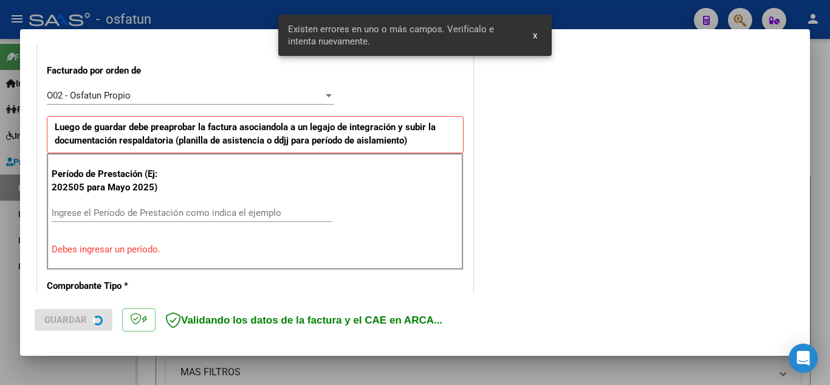
scroll to position [360, 0]
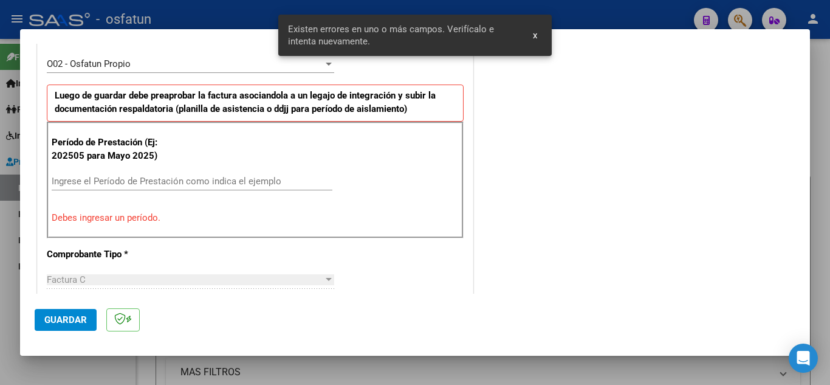
click at [131, 185] on input "Ingrese el Período de Prestación como indica el ejemplo" at bounding box center [192, 181] width 281 height 11
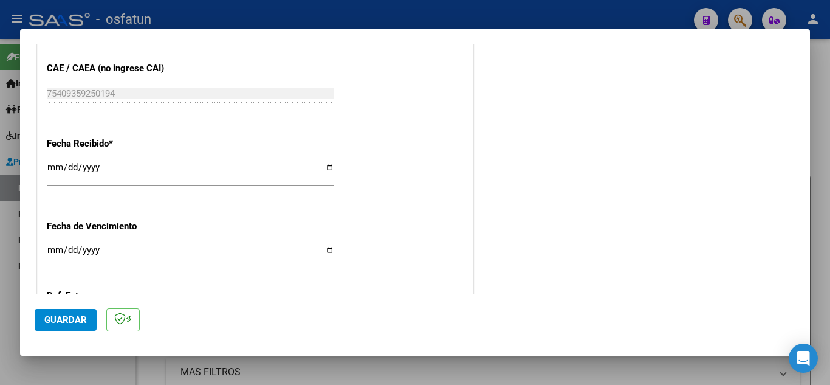
scroll to position [950, 0]
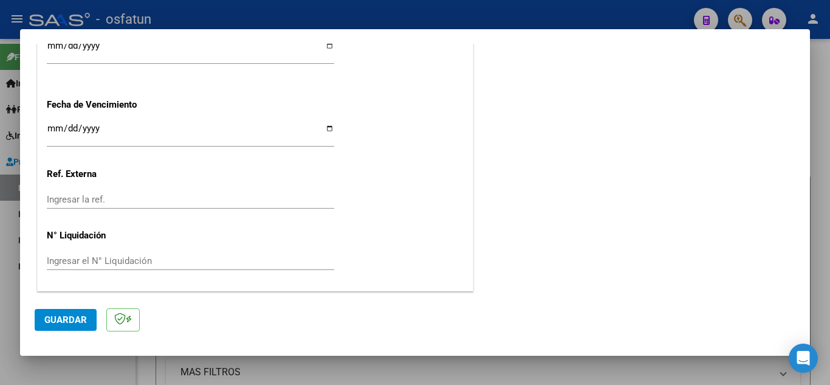
type input "202509"
click at [58, 326] on button "Guardar" at bounding box center [66, 320] width 62 height 22
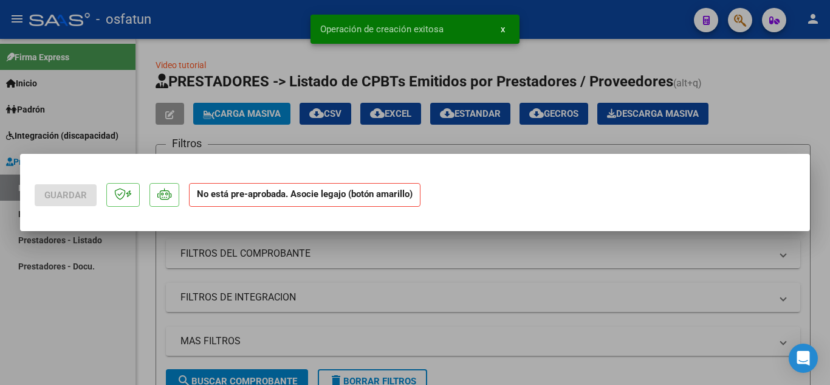
scroll to position [0, 0]
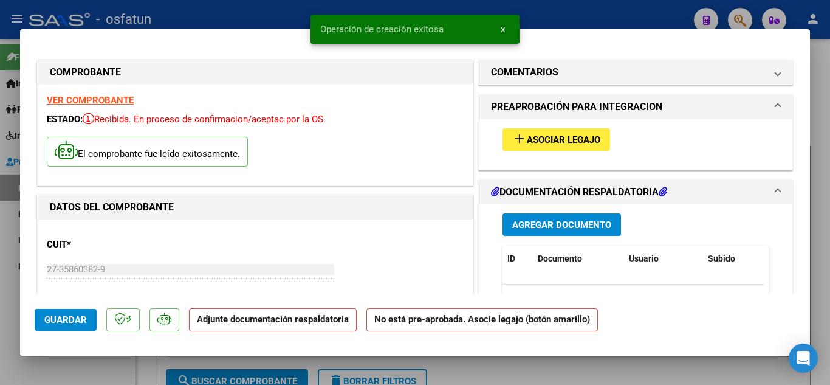
click at [541, 134] on span "Asociar Legajo" at bounding box center [564, 139] width 74 height 11
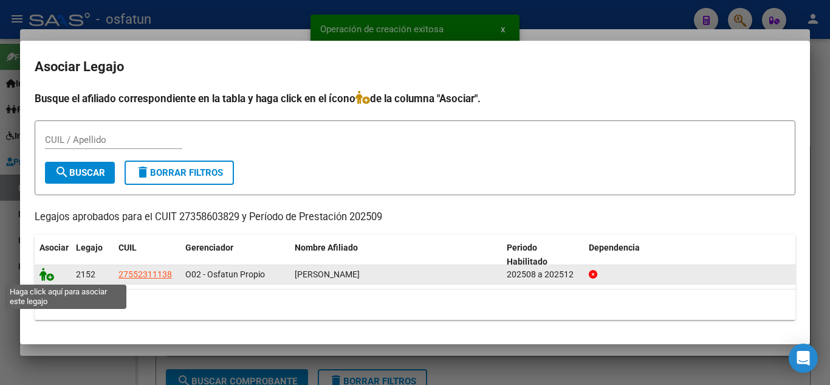
click at [48, 273] on icon at bounding box center [47, 273] width 15 height 13
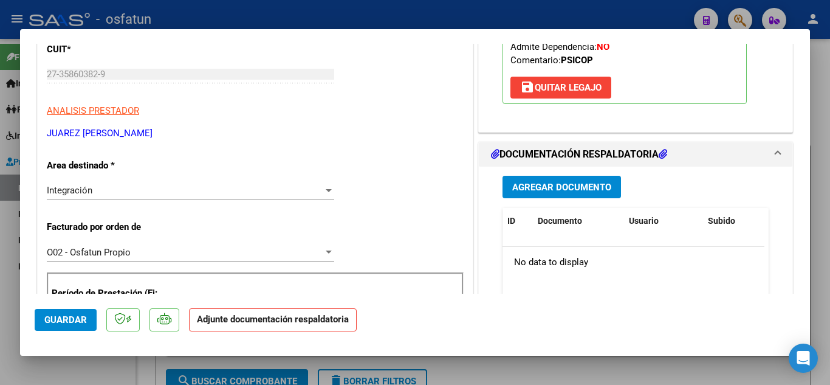
scroll to position [182, 0]
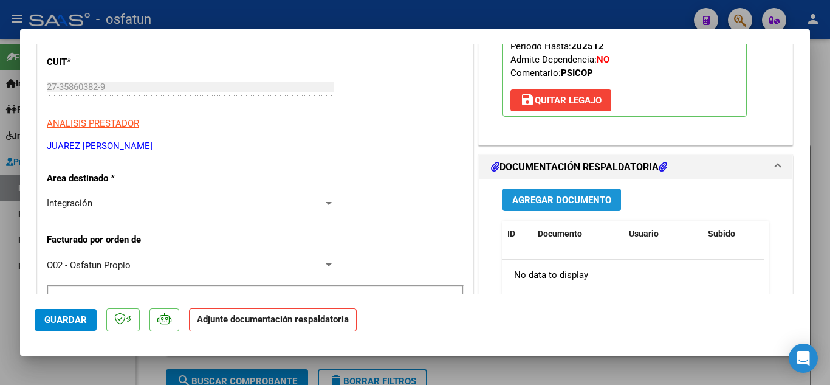
click at [564, 197] on span "Agregar Documento" at bounding box center [561, 199] width 99 height 11
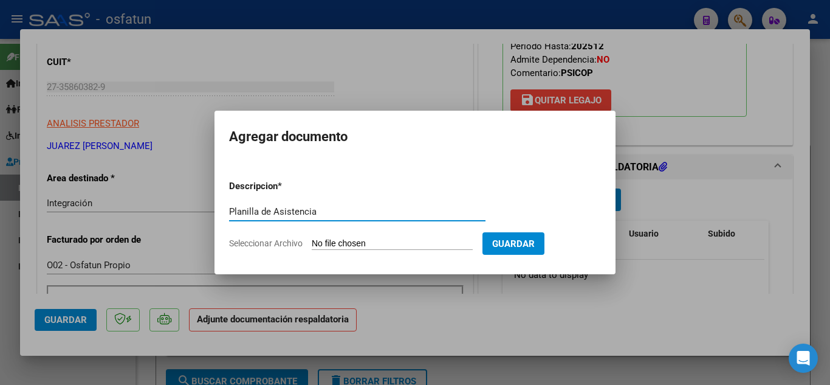
type input "Planilla de Asistencia"
click at [388, 239] on input "Seleccionar Archivo" at bounding box center [392, 244] width 161 height 12
type input "C:\fakepath\septiembre asistencia [PERSON_NAME].pdf"
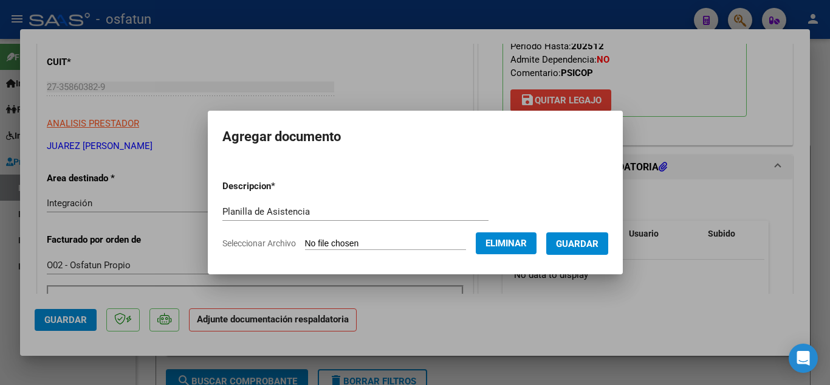
click at [585, 242] on span "Guardar" at bounding box center [577, 243] width 43 height 11
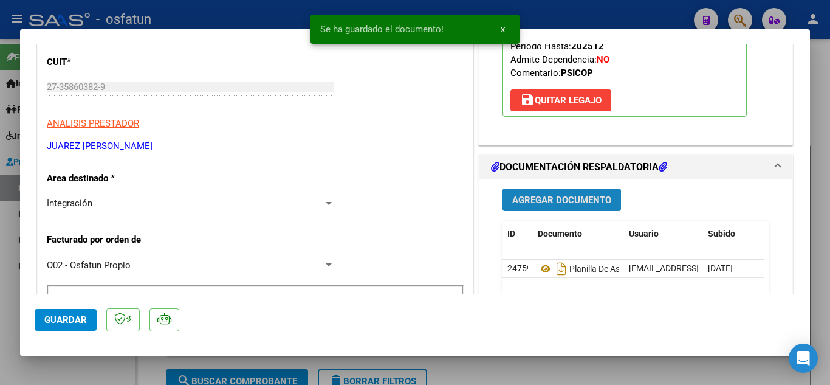
click at [581, 205] on span "Agregar Documento" at bounding box center [561, 199] width 99 height 11
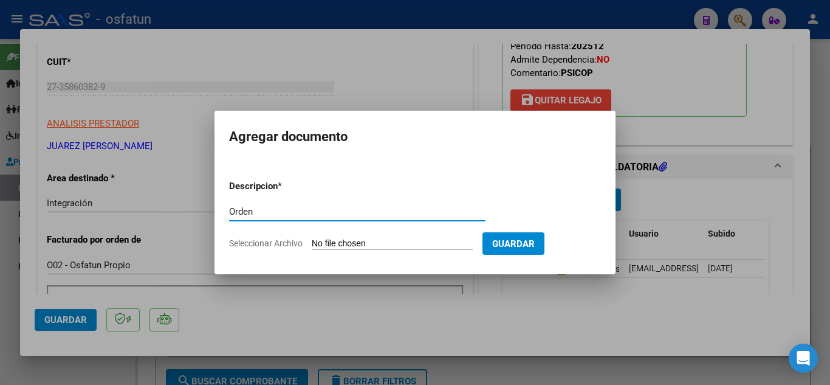
type input "Orden"
click at [358, 246] on input "Seleccionar Archivo" at bounding box center [392, 244] width 161 height 12
type input "C:\fakepath\order_3529643.pdf"
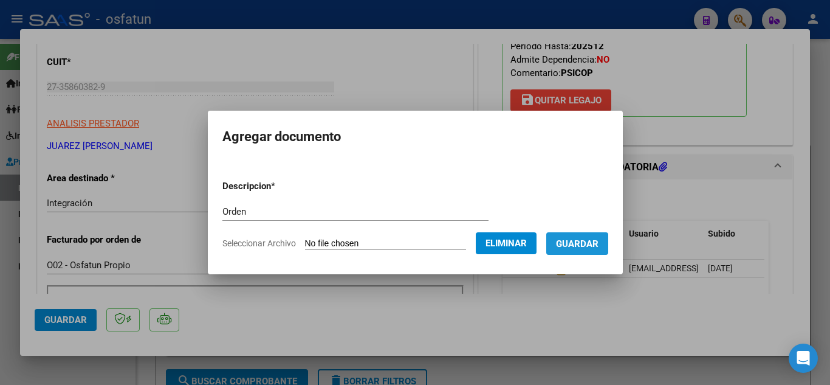
drag, startPoint x: 588, startPoint y: 244, endPoint x: 596, endPoint y: 242, distance: 7.4
click at [591, 243] on span "Guardar" at bounding box center [577, 243] width 43 height 11
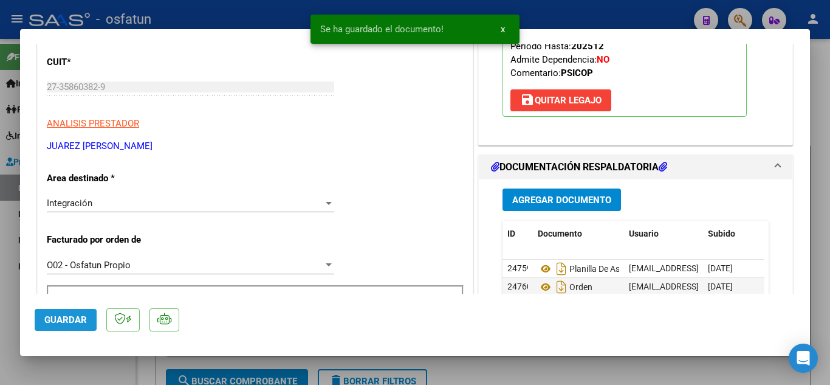
click at [55, 324] on span "Guardar" at bounding box center [65, 319] width 43 height 11
click at [228, 22] on div at bounding box center [415, 192] width 830 height 385
type input "$ 0,00"
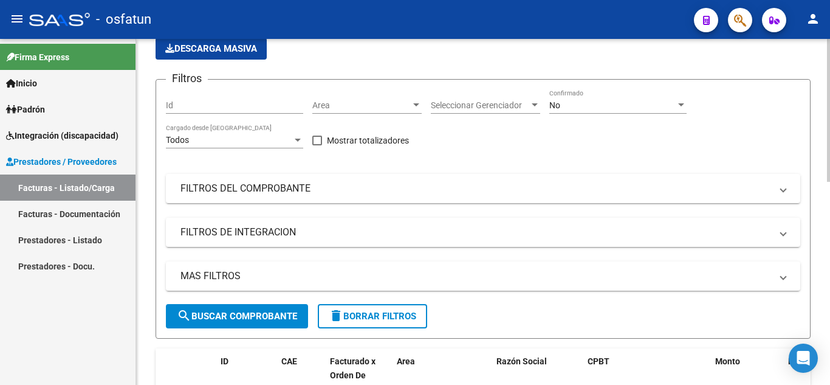
scroll to position [0, 0]
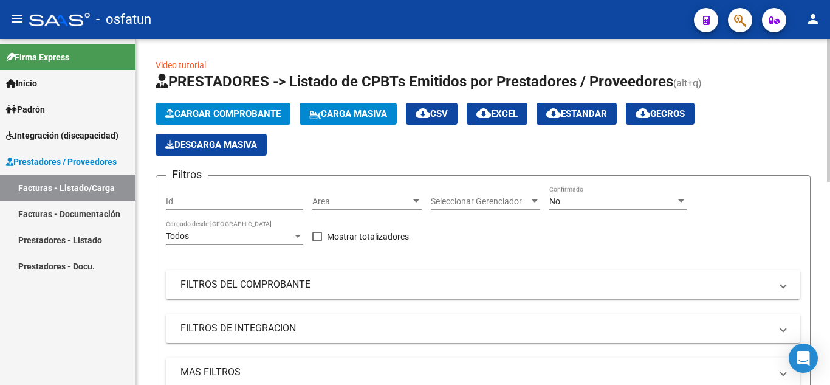
click at [261, 120] on button "Cargar Comprobante" at bounding box center [223, 114] width 135 height 22
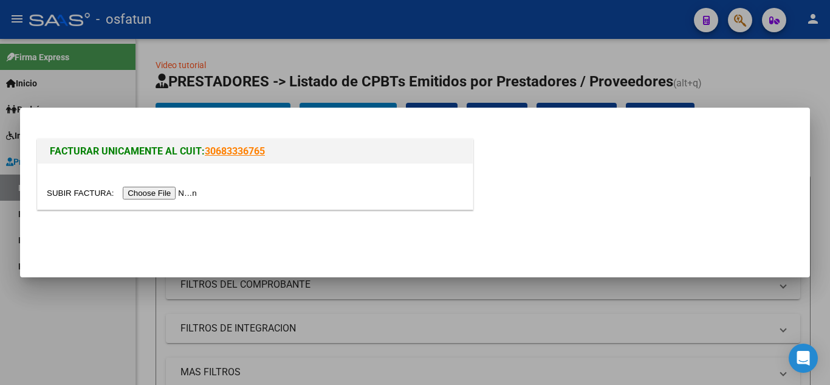
click at [168, 197] on input "file" at bounding box center [124, 193] width 154 height 13
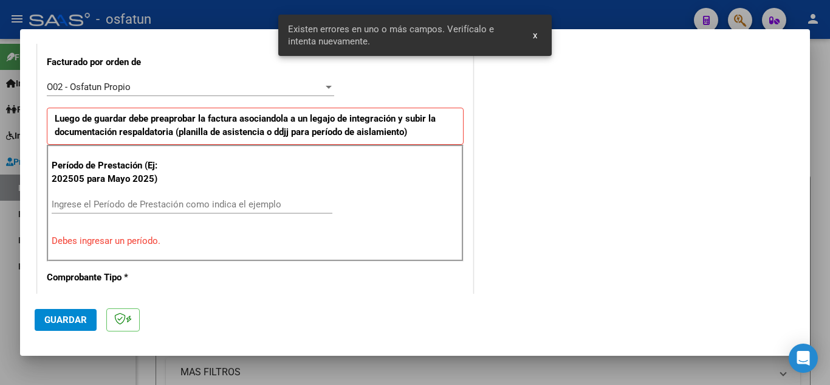
scroll to position [359, 0]
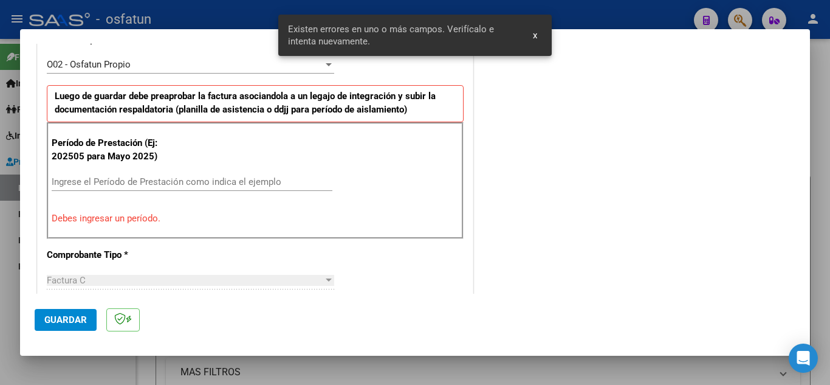
click at [121, 189] on div "Ingrese el Período de Prestación como indica el ejemplo" at bounding box center [192, 182] width 281 height 18
click at [129, 188] on div "Ingrese el Período de Prestación como indica el ejemplo" at bounding box center [192, 182] width 281 height 18
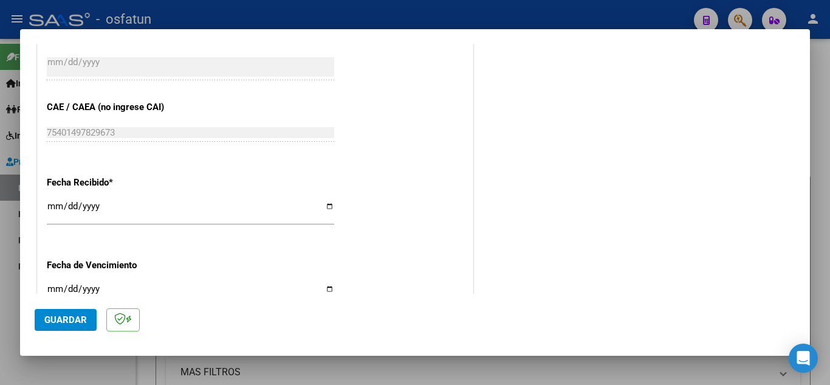
scroll to position [950, 0]
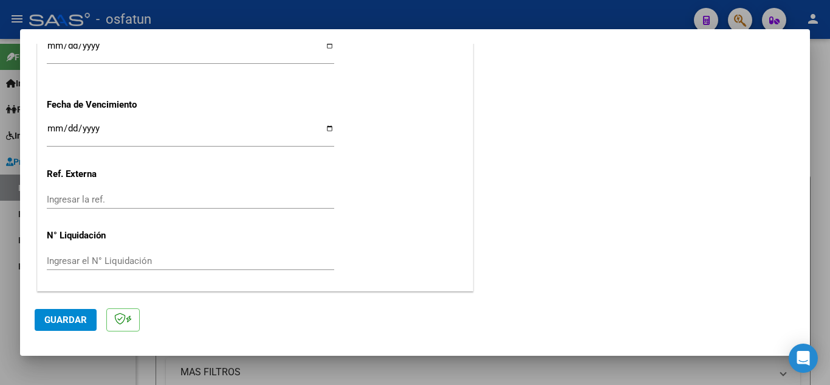
type input "202509"
click at [72, 318] on span "Guardar" at bounding box center [65, 319] width 43 height 11
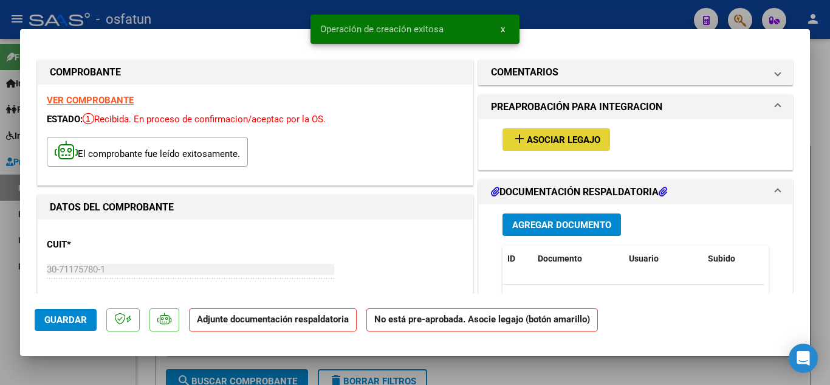
click at [570, 131] on button "add Asociar Legajo" at bounding box center [557, 139] width 108 height 22
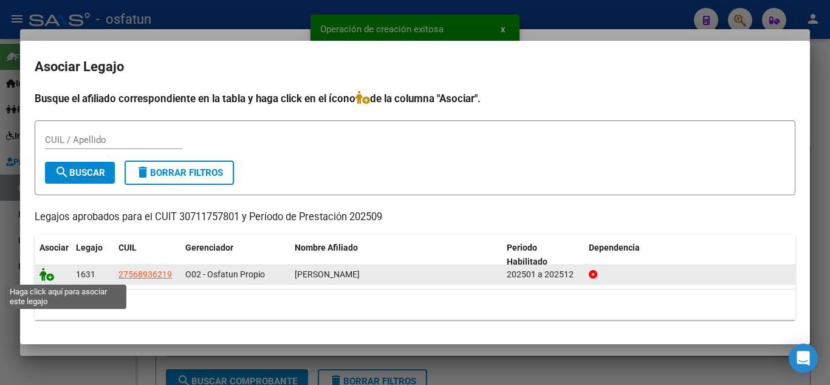
click at [49, 272] on icon at bounding box center [47, 273] width 15 height 13
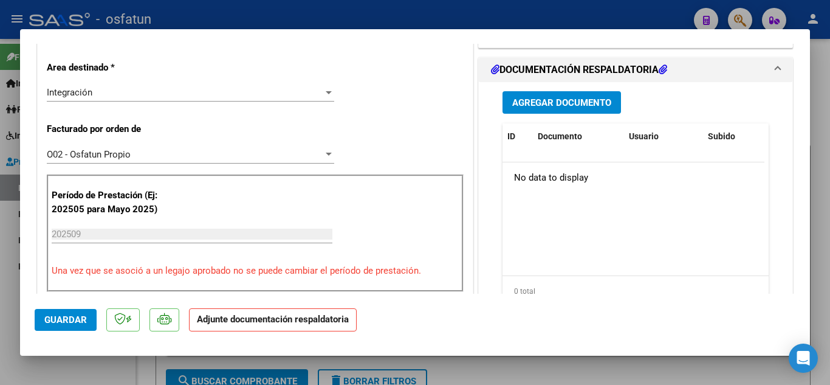
scroll to position [182, 0]
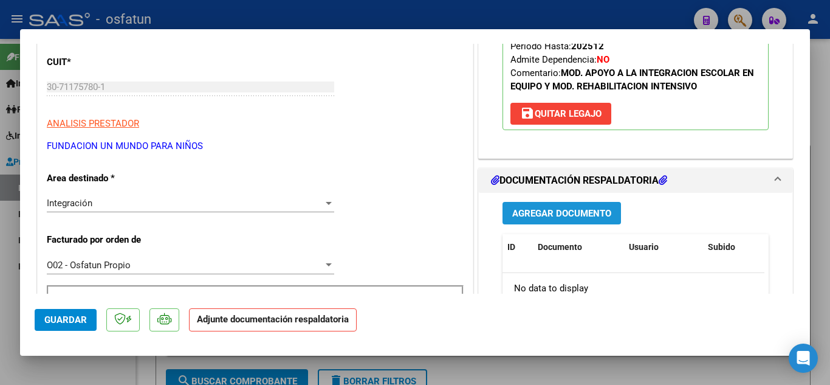
click at [550, 213] on span "Agregar Documento" at bounding box center [561, 213] width 99 height 11
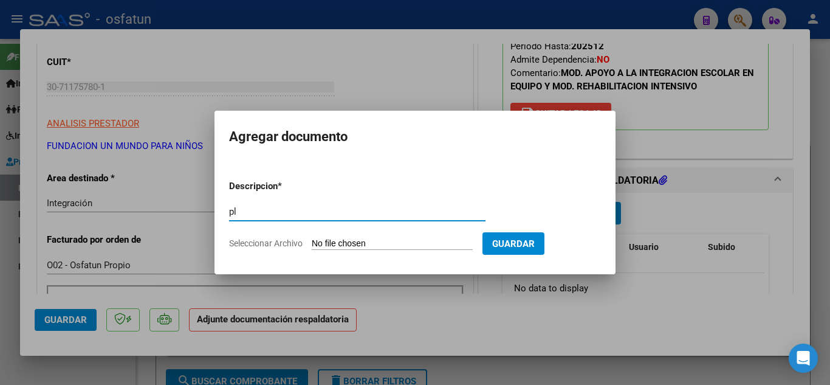
type input "p"
type input "Planilla de asistencia"
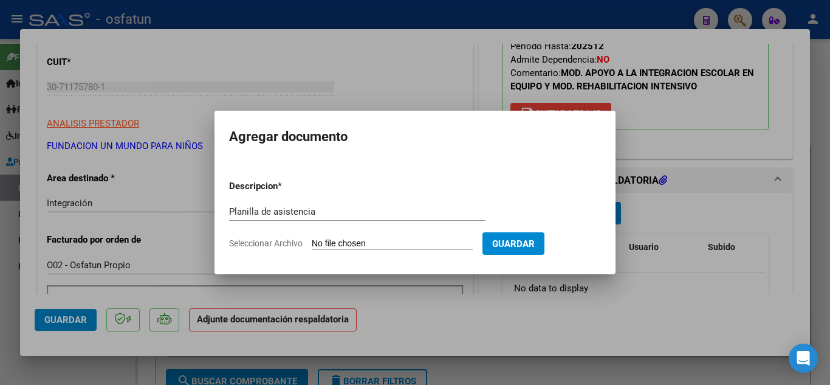
click at [368, 241] on input "Seleccionar Archivo" at bounding box center [392, 244] width 161 height 12
type input "C:\fakepath\MAIE PLANILLA ASISTENCIA [PERSON_NAME] [DATE].pdf"
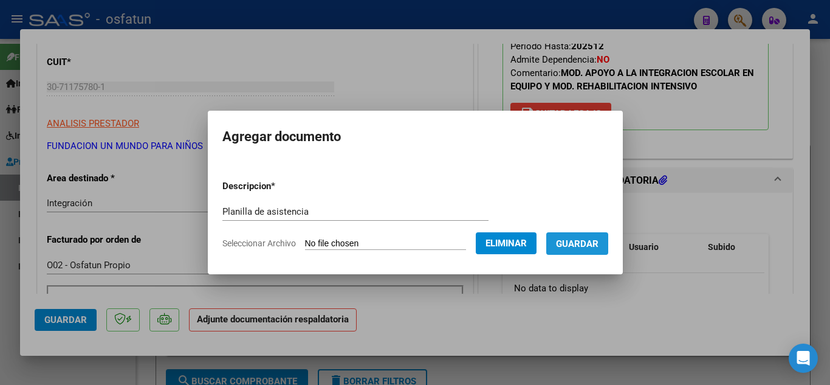
click at [591, 241] on span "Guardar" at bounding box center [577, 243] width 43 height 11
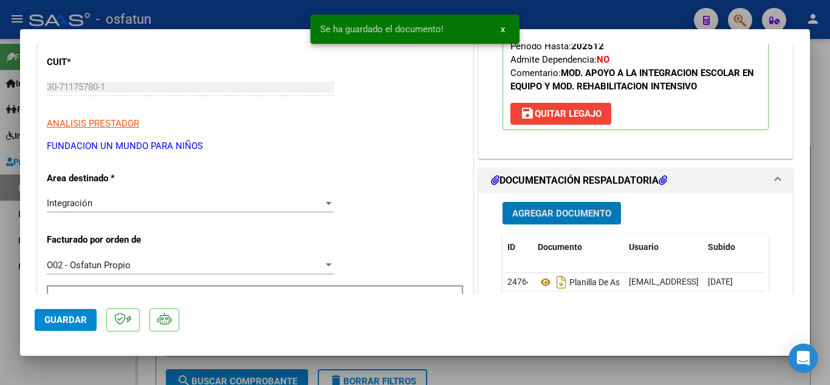
click at [571, 212] on span "Agregar Documento" at bounding box center [561, 213] width 99 height 11
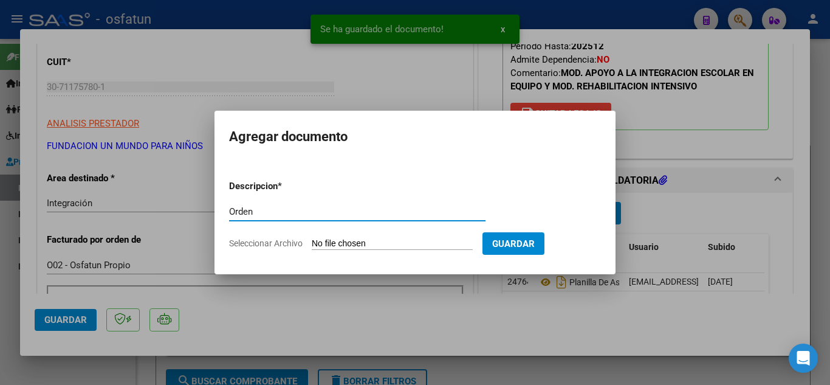
type input "Orden"
drag, startPoint x: 419, startPoint y: 231, endPoint x: 419, endPoint y: 238, distance: 7.3
click at [419, 238] on form "Descripcion * Orden Escriba aquí una descripcion Seleccionar Archivo Guardar" at bounding box center [415, 214] width 372 height 89
click at [419, 238] on input "Seleccionar Archivo" at bounding box center [392, 244] width 161 height 12
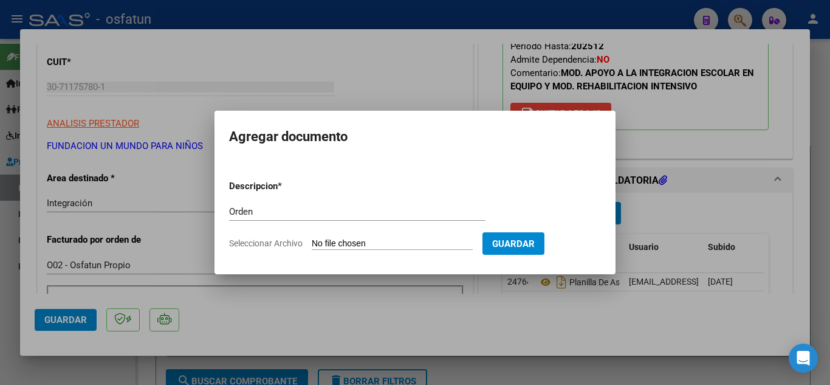
type input "C:\fakepath\order_3287031.pdf"
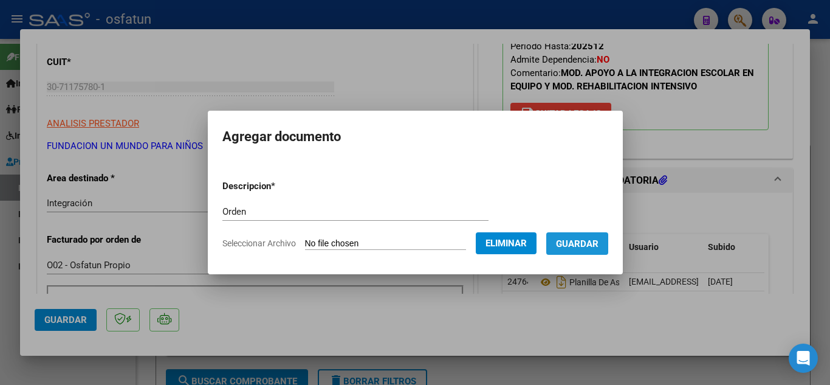
click at [583, 249] on button "Guardar" at bounding box center [577, 243] width 62 height 22
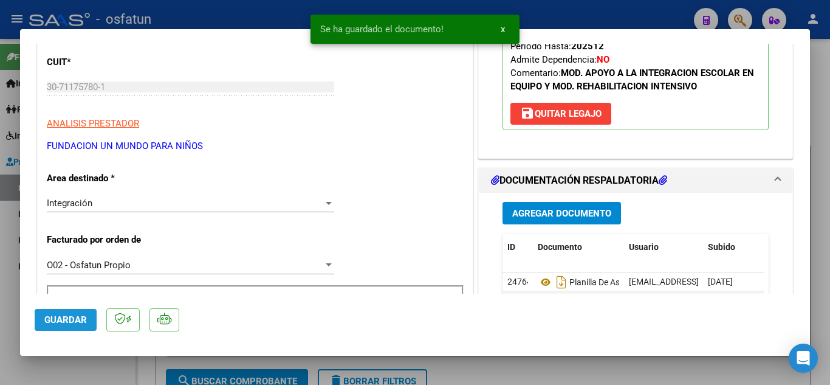
click at [70, 323] on span "Guardar" at bounding box center [65, 319] width 43 height 11
click at [201, 16] on div at bounding box center [415, 192] width 830 height 385
type input "$ 0,00"
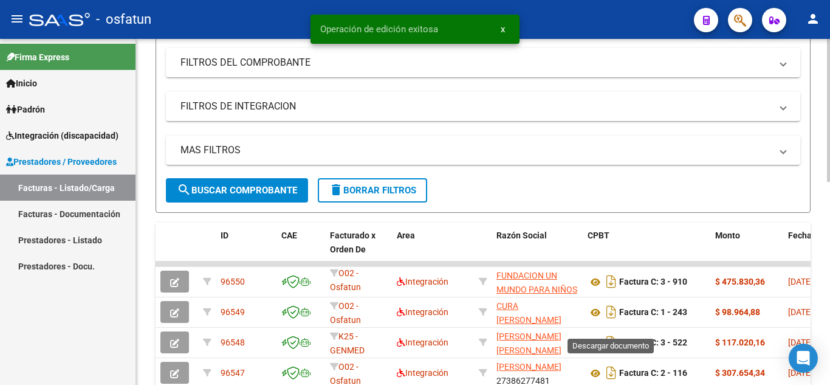
scroll to position [304, 0]
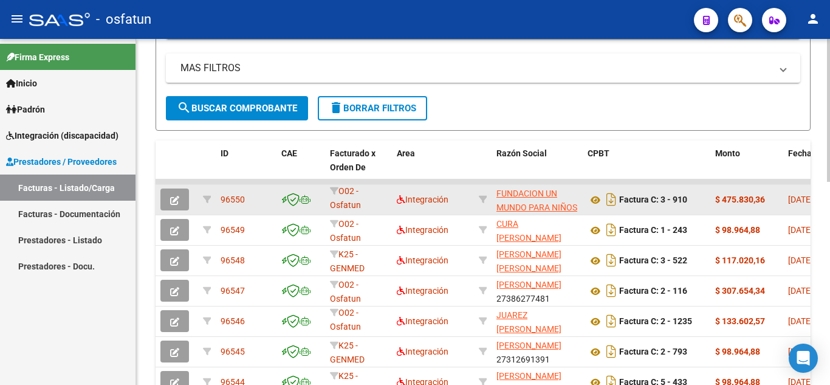
click at [512, 201] on app-link-go-to "FUNDACION UN MUNDO PARA NIÑOS" at bounding box center [536, 201] width 81 height 28
click at [175, 197] on icon "button" at bounding box center [174, 200] width 9 height 9
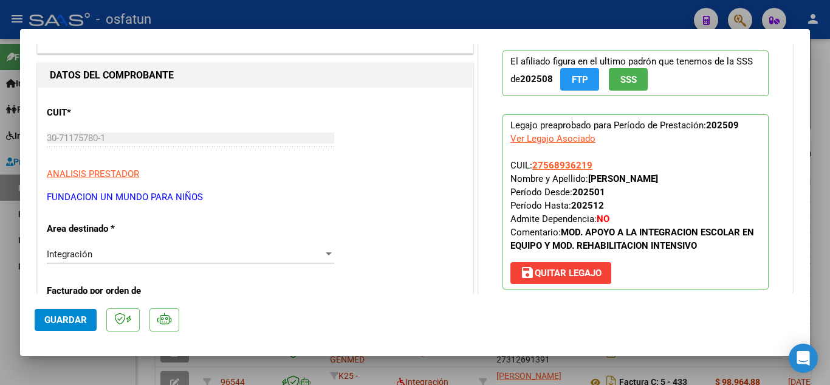
scroll to position [0, 0]
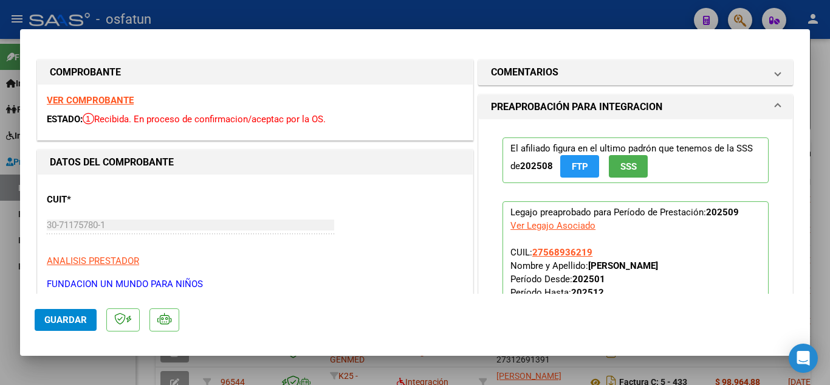
click at [396, 12] on div at bounding box center [415, 192] width 830 height 385
type input "$ 0,00"
